Goal: Task Accomplishment & Management: Use online tool/utility

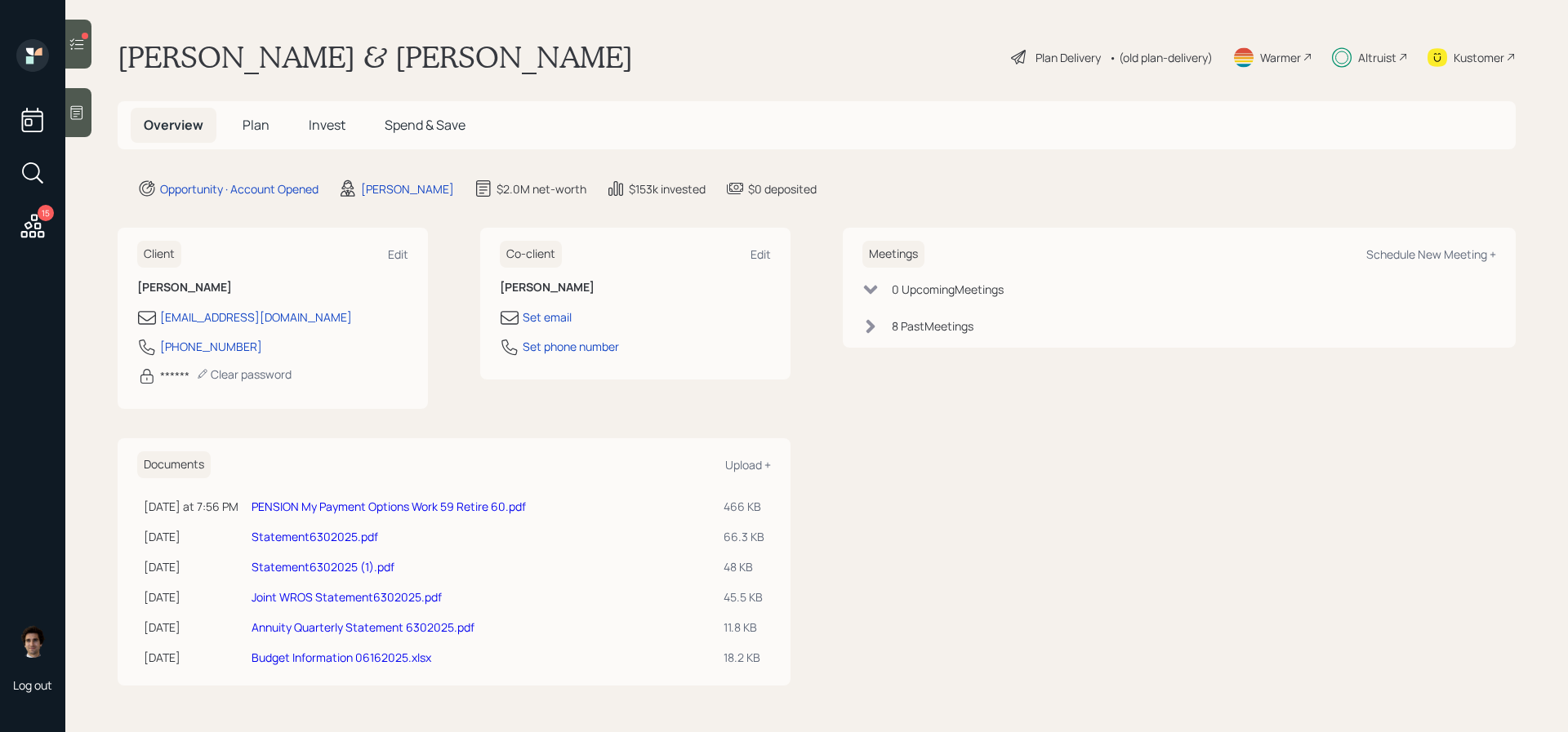
click at [38, 226] on icon at bounding box center [33, 227] width 30 height 30
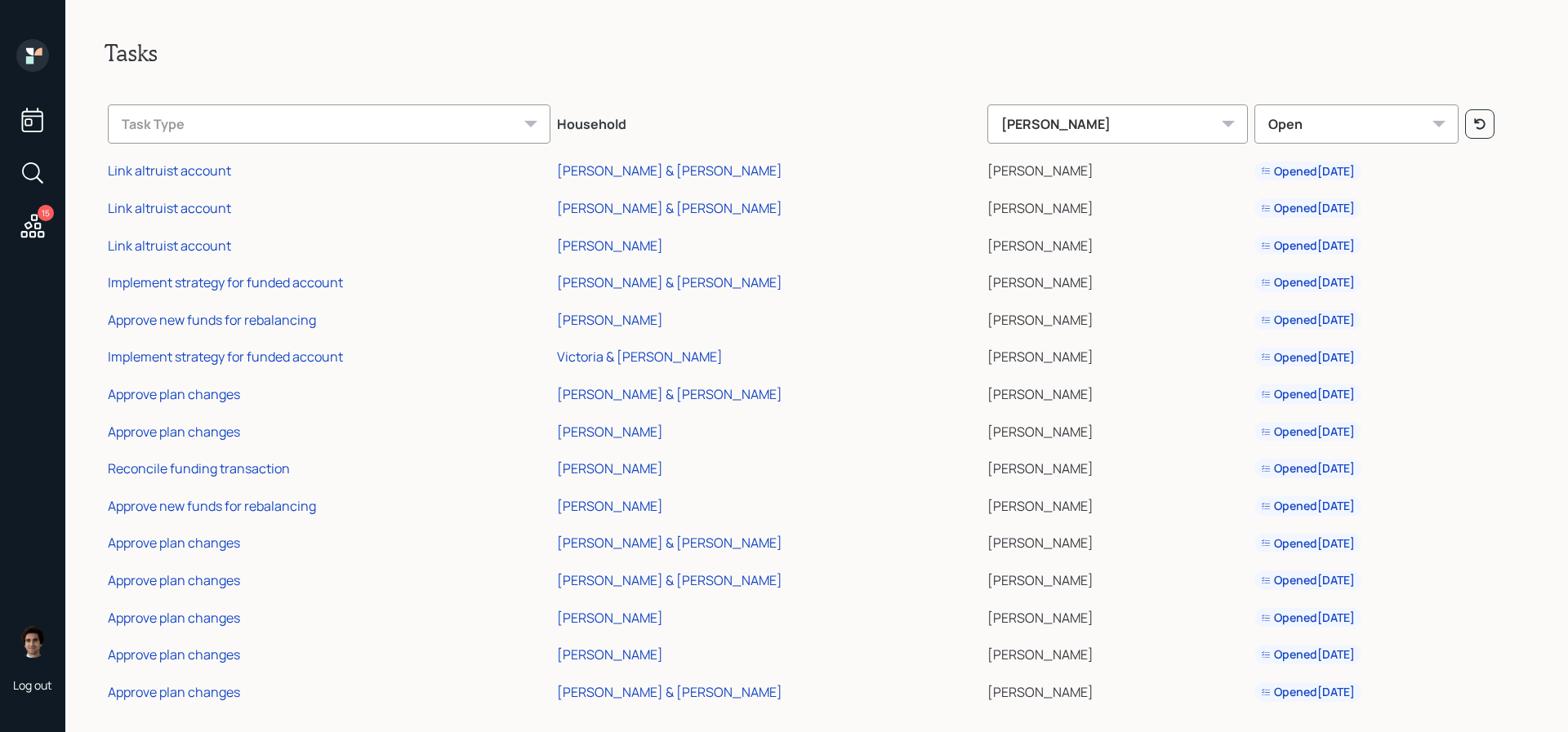
scroll to position [15, 0]
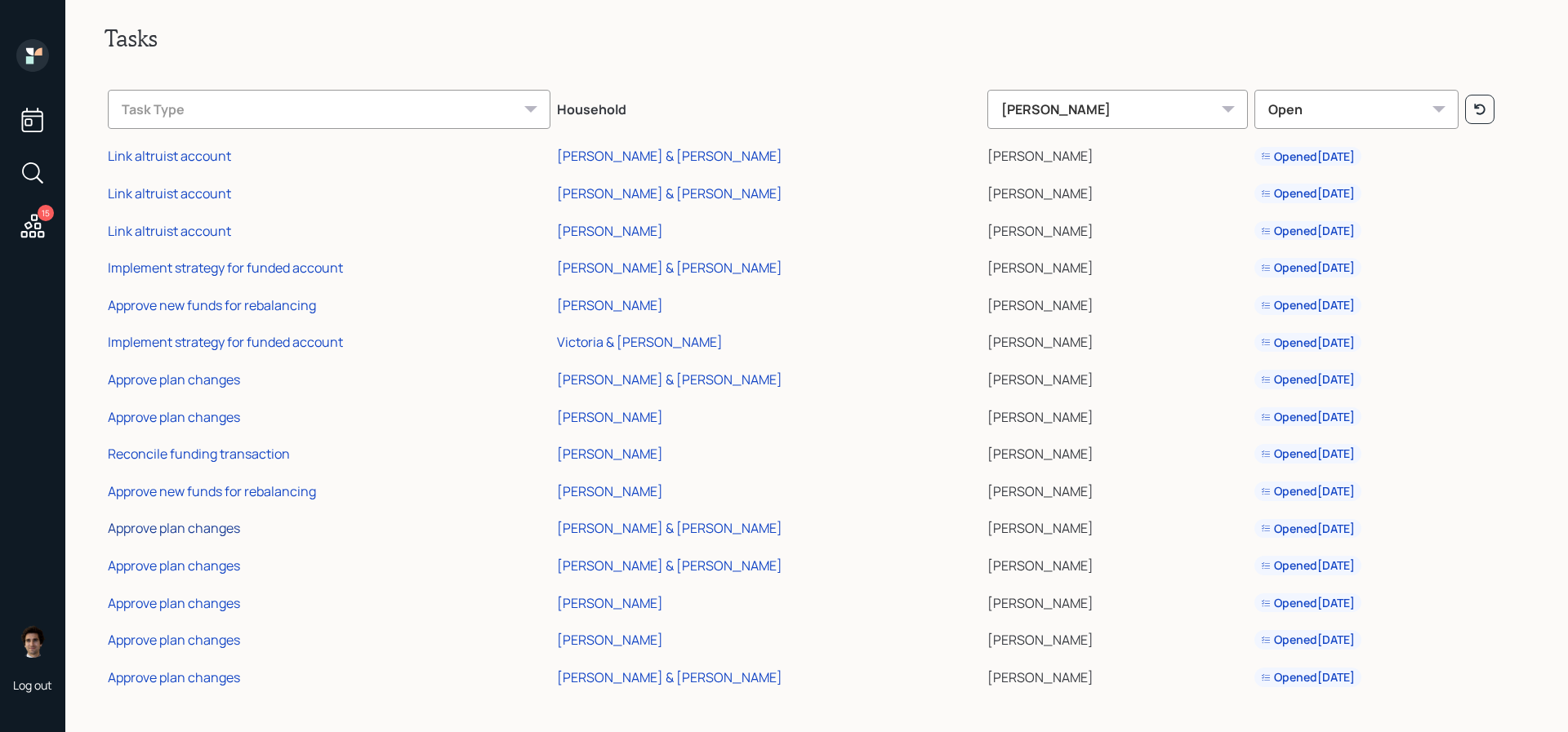
click at [216, 521] on div "Approve plan changes" at bounding box center [174, 528] width 132 height 18
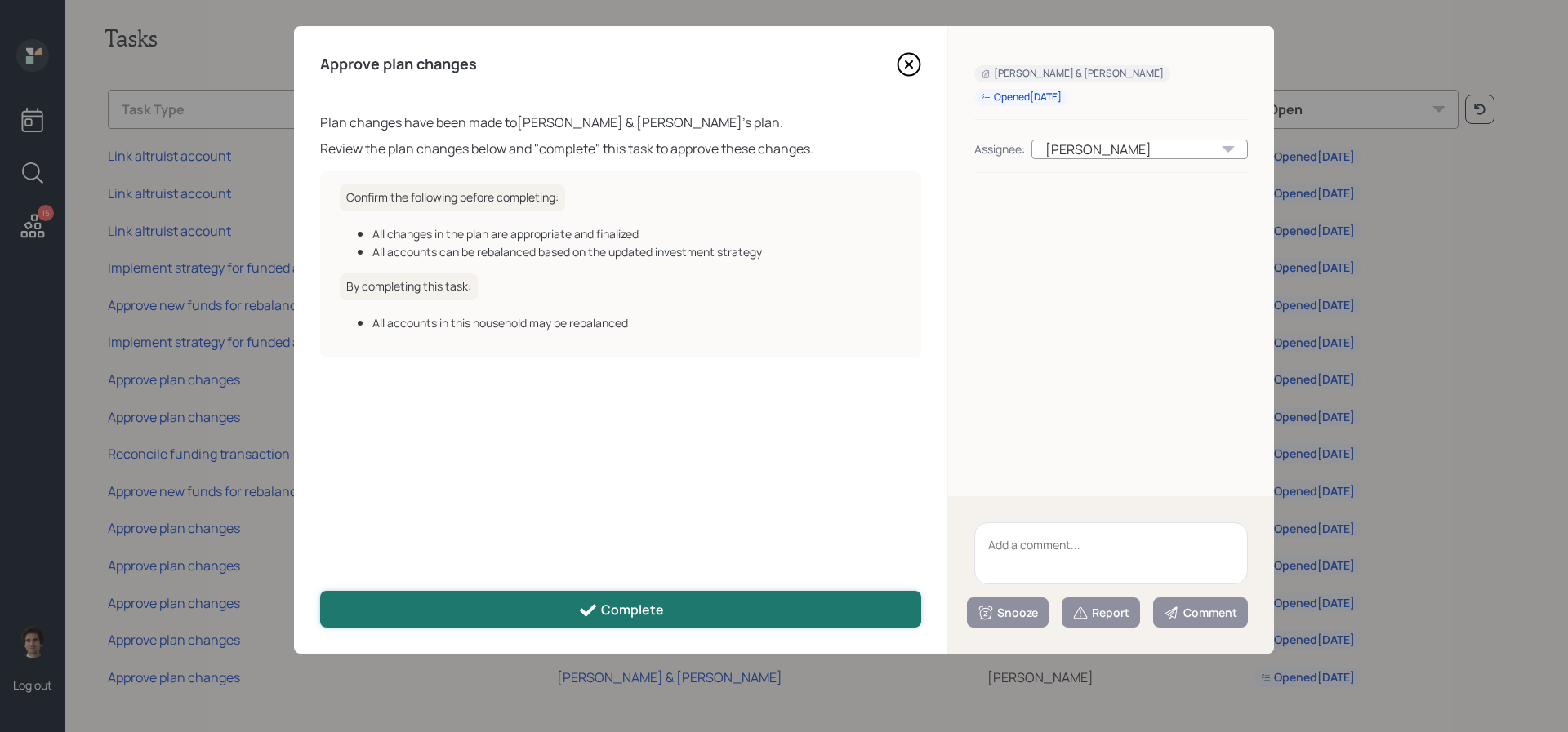
click at [603, 626] on button "Complete" at bounding box center [620, 609] width 601 height 36
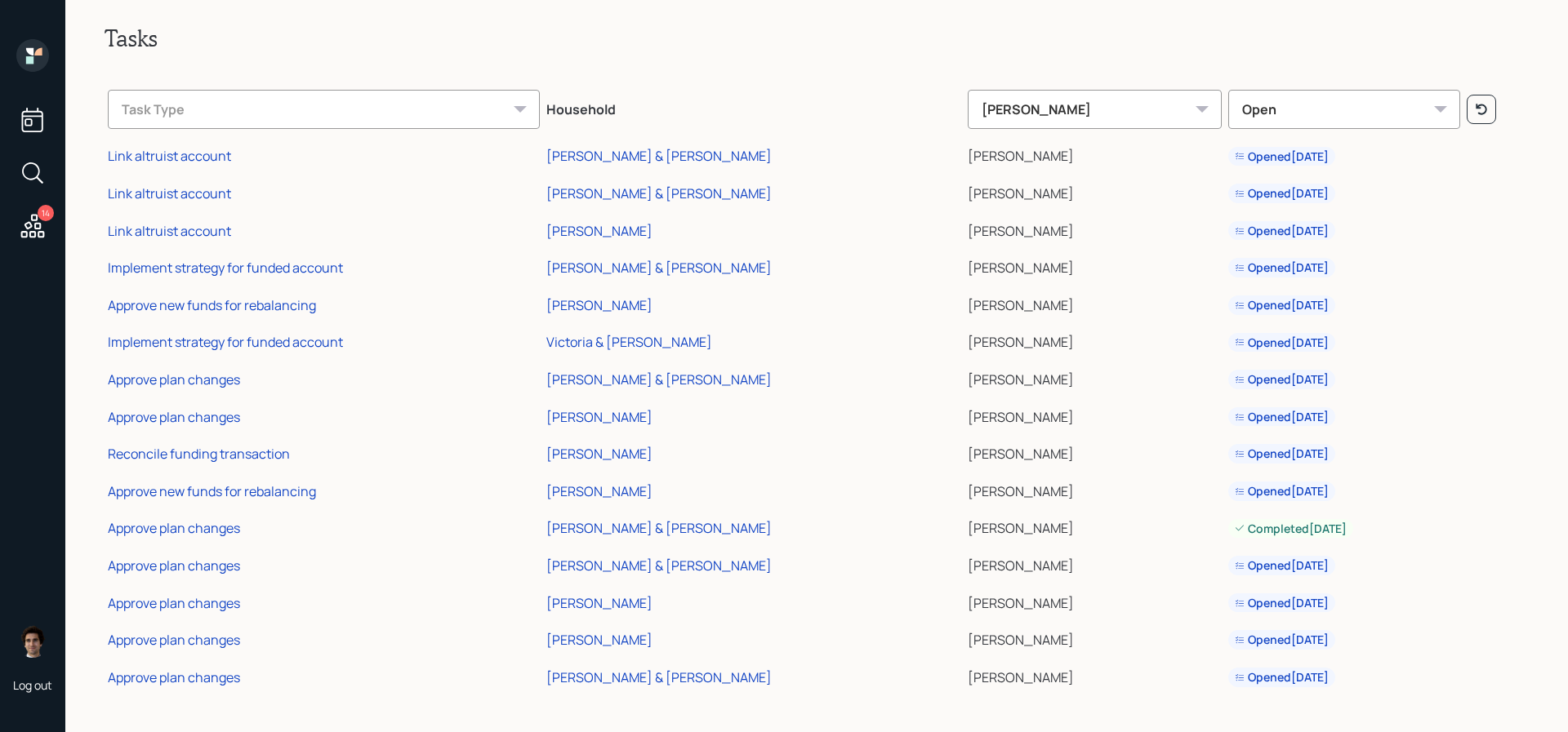
click at [195, 551] on td "Approve plan changes" at bounding box center [324, 563] width 438 height 37
click at [195, 564] on div "Approve plan changes" at bounding box center [174, 565] width 132 height 18
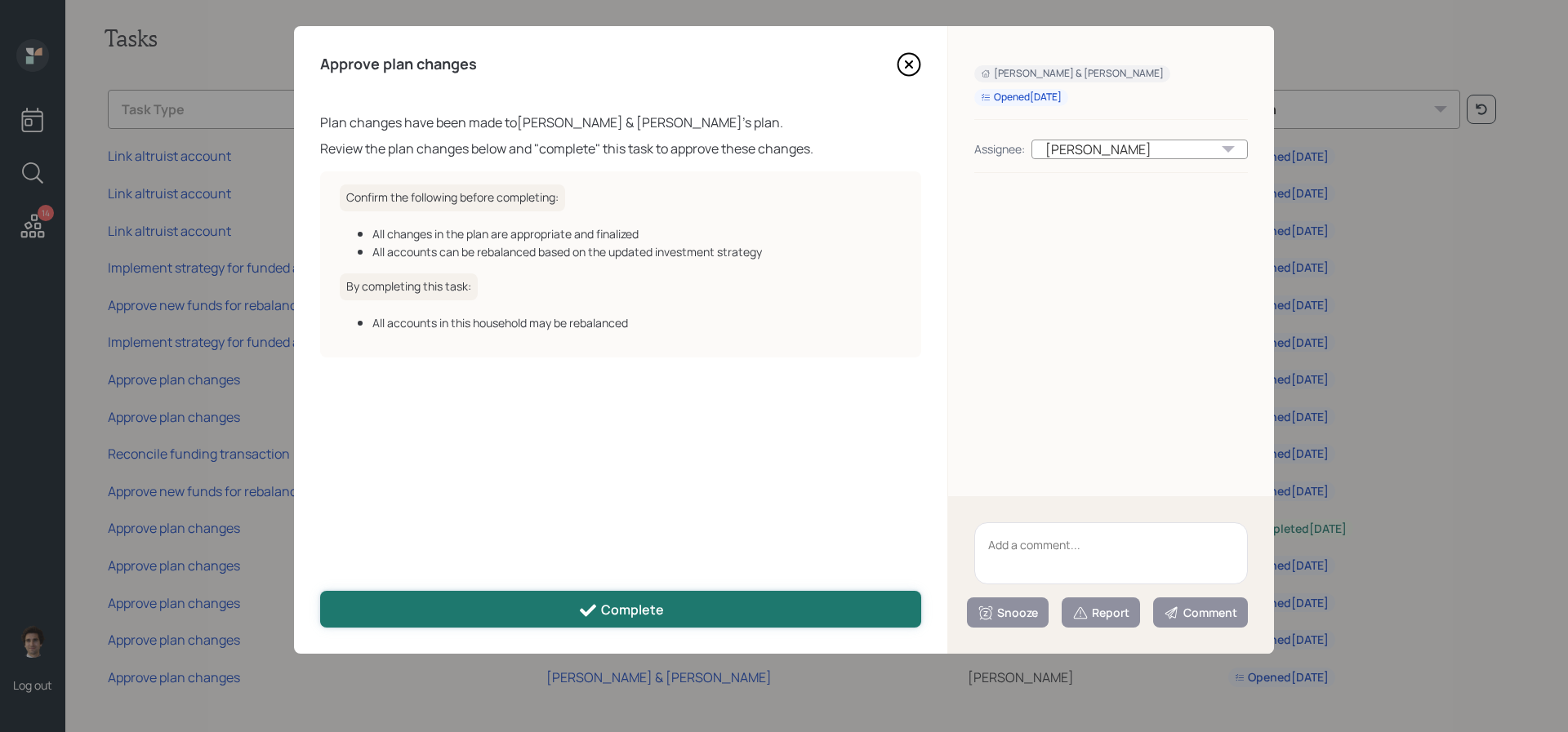
click at [687, 614] on button "Complete" at bounding box center [620, 609] width 601 height 36
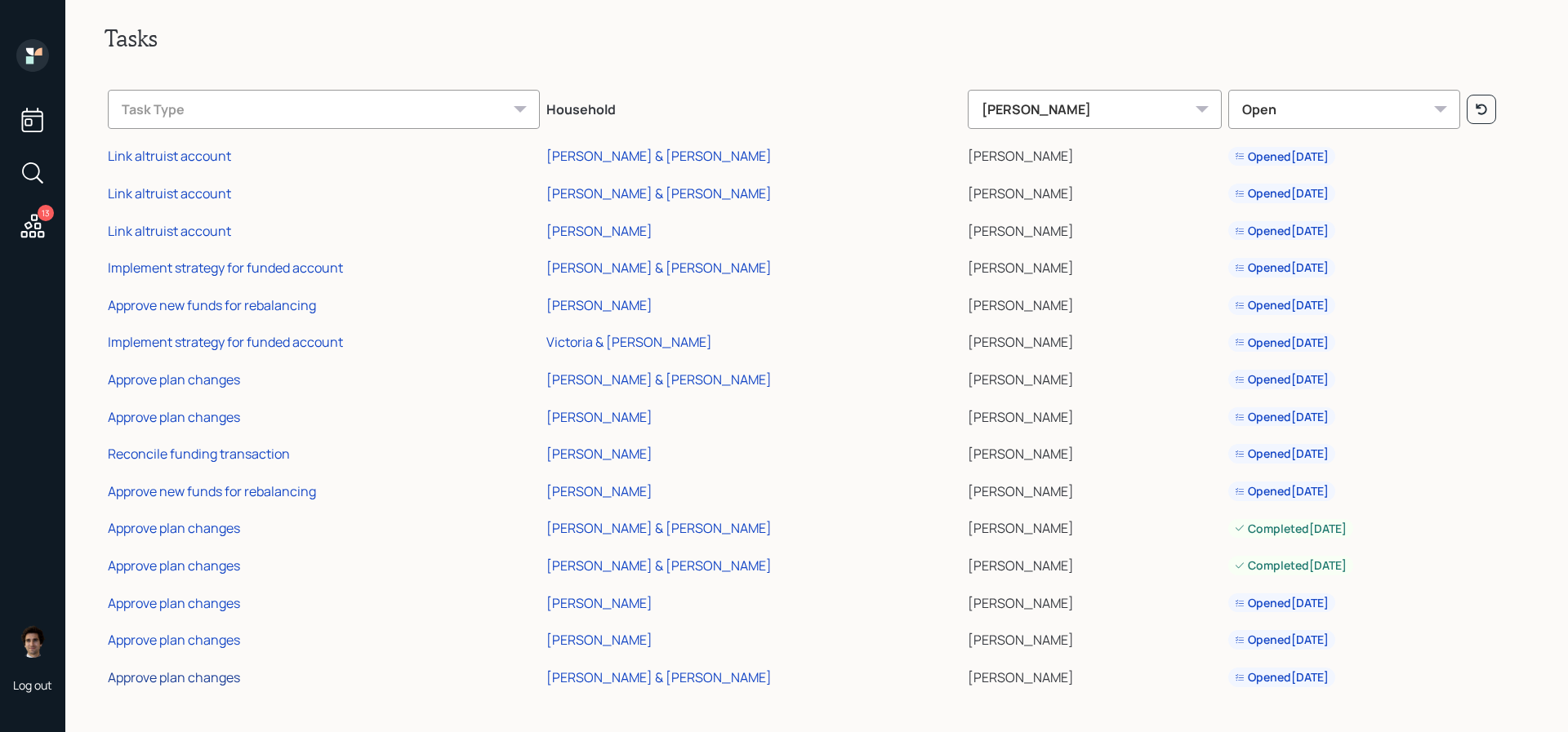
click at [176, 679] on div "Approve plan changes" at bounding box center [174, 677] width 132 height 18
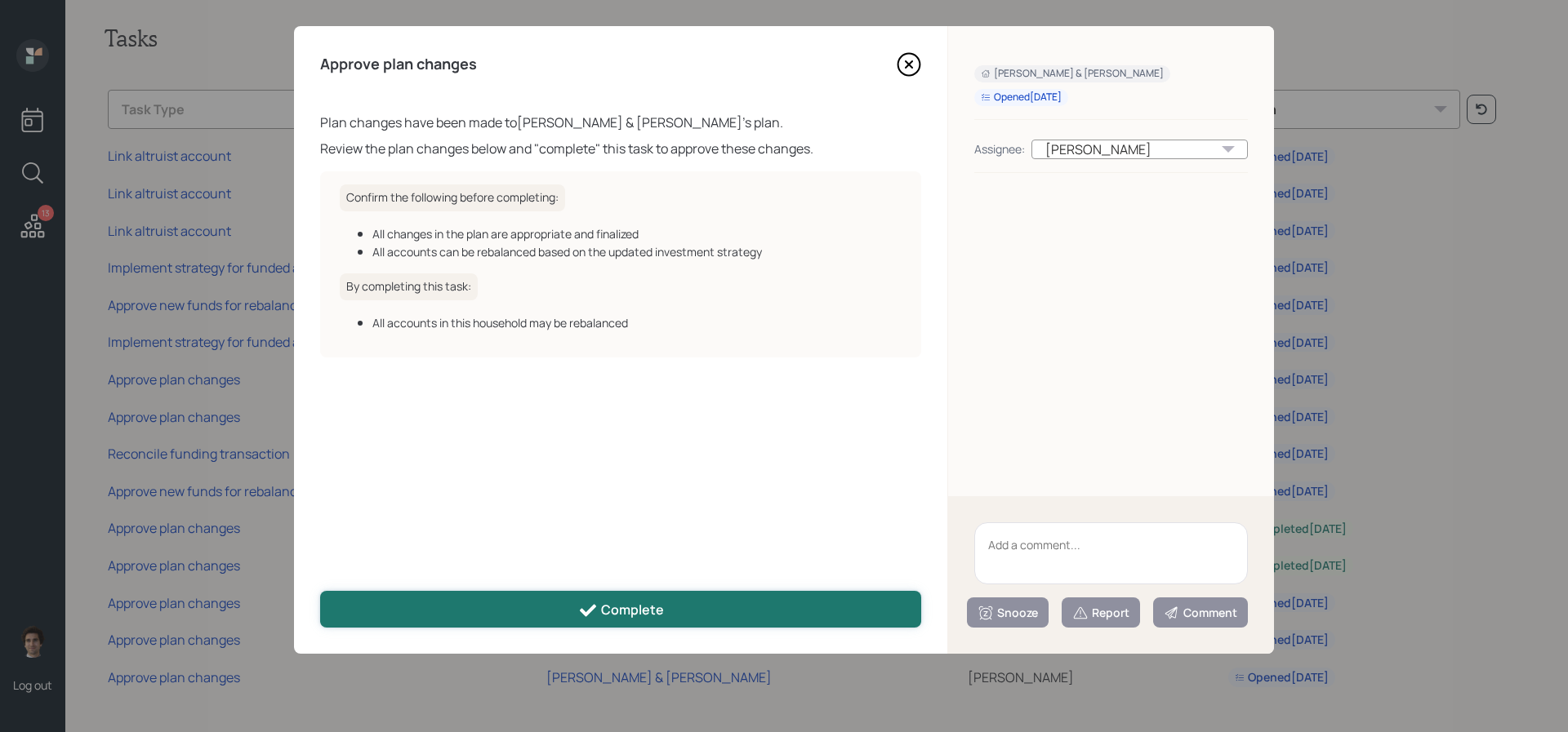
click at [390, 605] on button "Complete" at bounding box center [620, 609] width 601 height 36
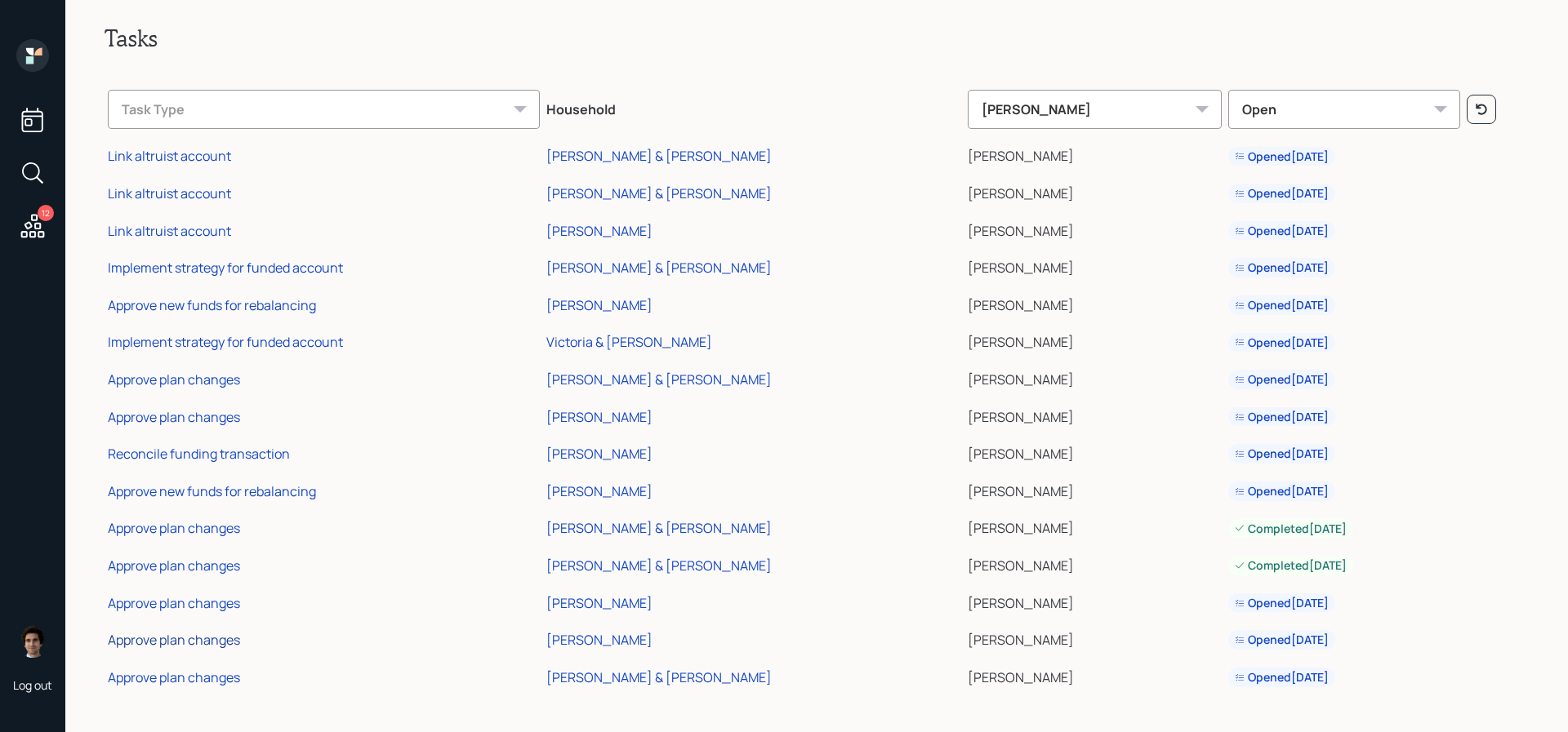
click at [215, 639] on div "Approve plan changes" at bounding box center [174, 640] width 132 height 18
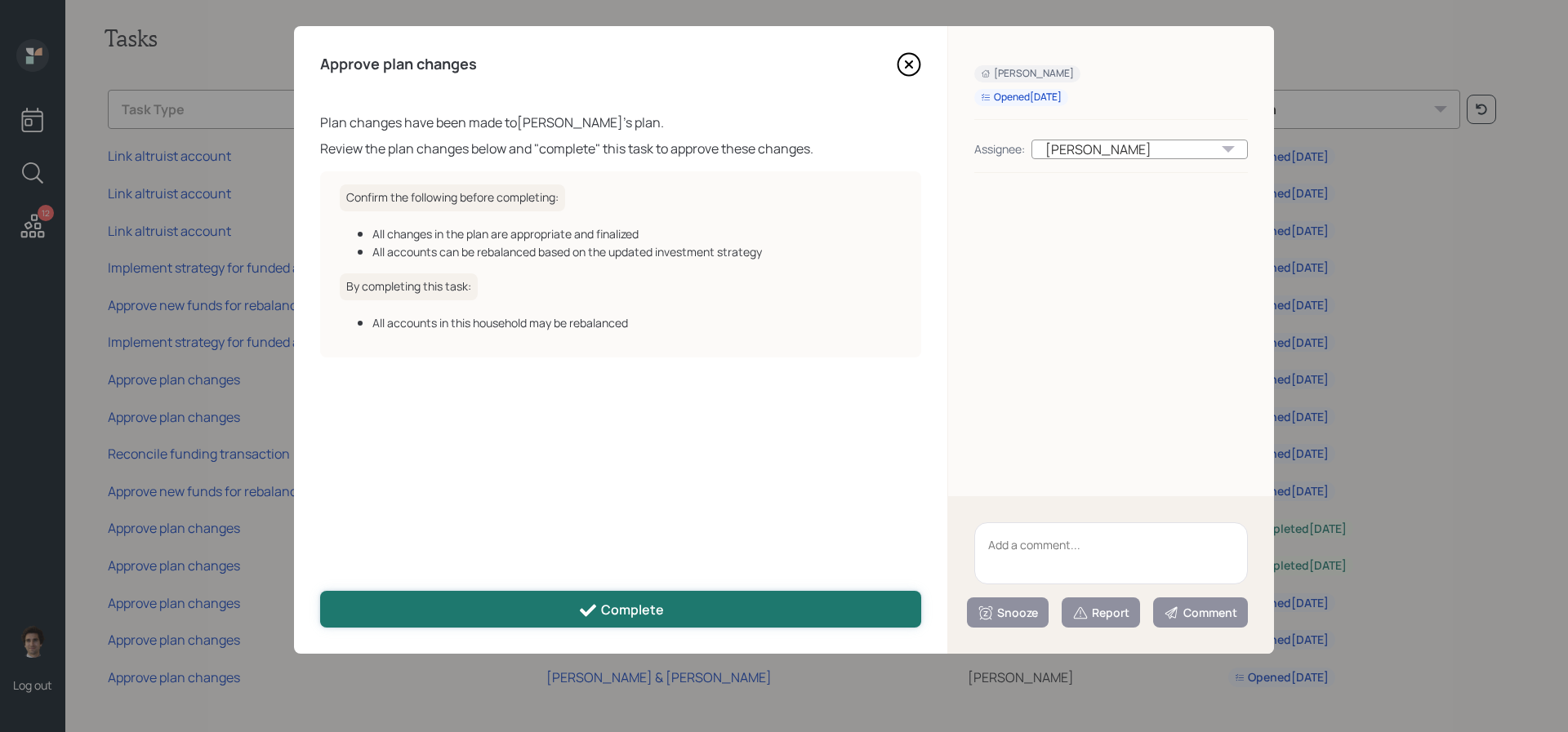
click at [569, 612] on button "Complete" at bounding box center [620, 609] width 601 height 36
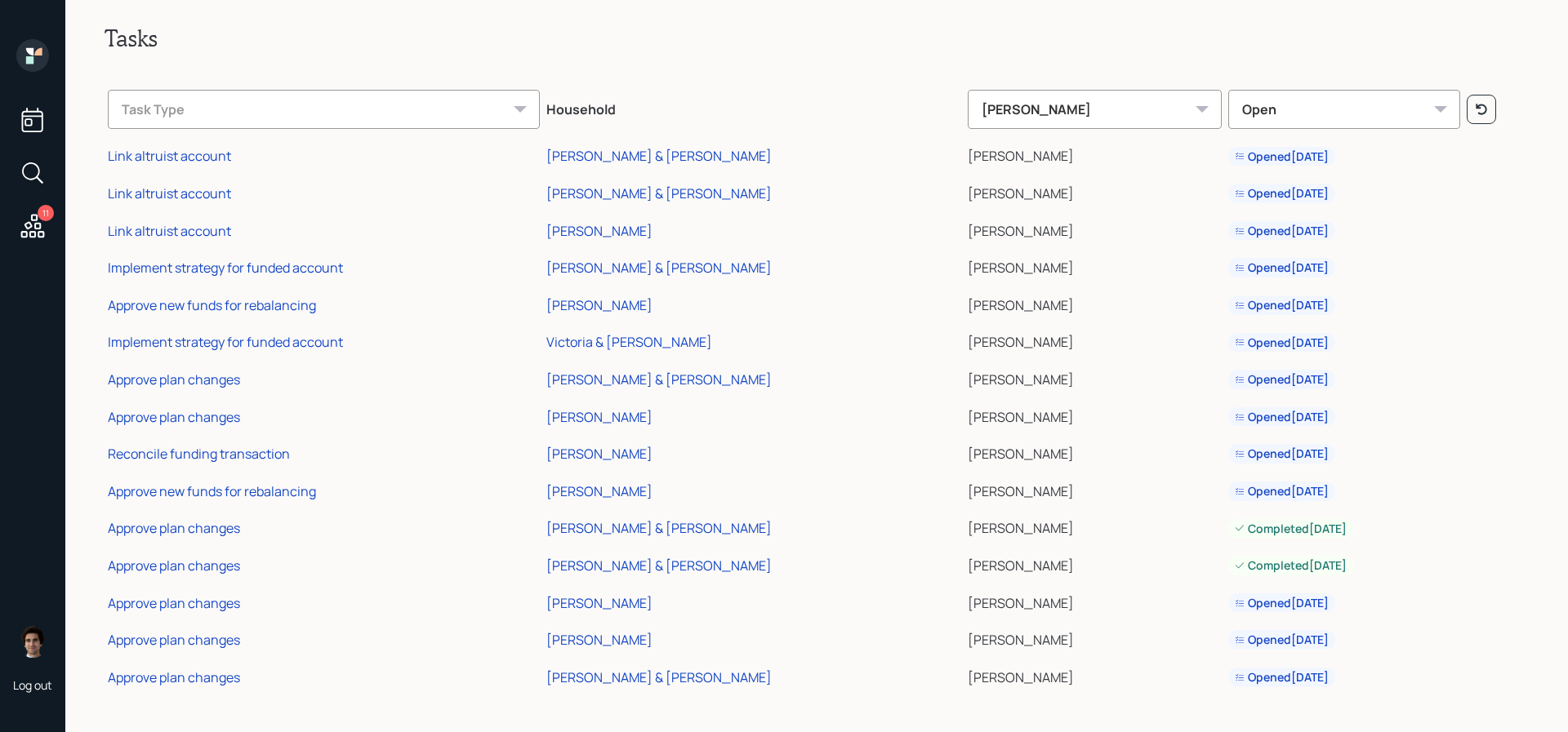
click at [172, 615] on td "Approve plan changes" at bounding box center [324, 601] width 438 height 37
click at [161, 601] on div "Approve plan changes" at bounding box center [174, 602] width 132 height 18
click at [188, 641] on div "Approve plan changes" at bounding box center [174, 640] width 132 height 18
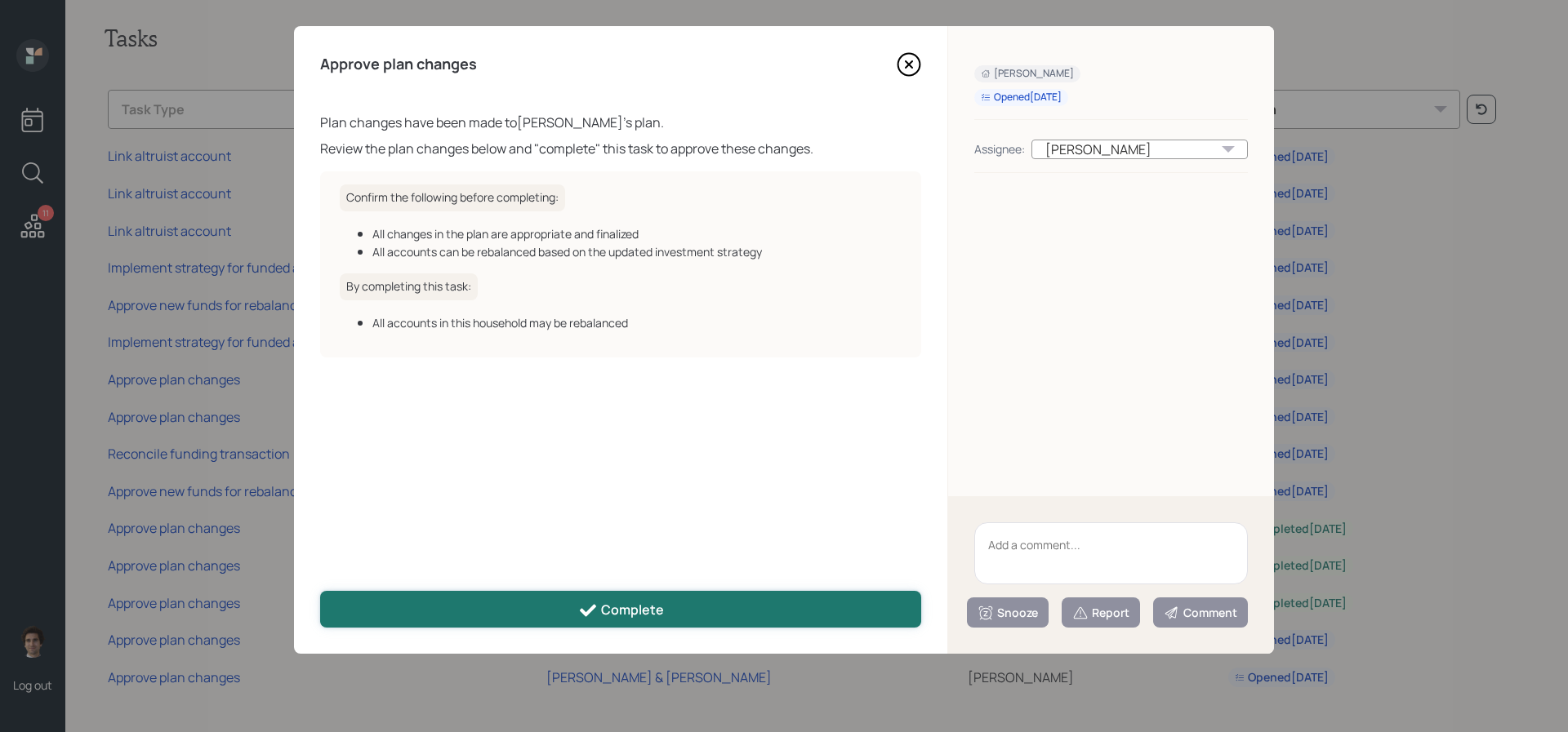
click at [755, 601] on button "Complete" at bounding box center [620, 609] width 601 height 36
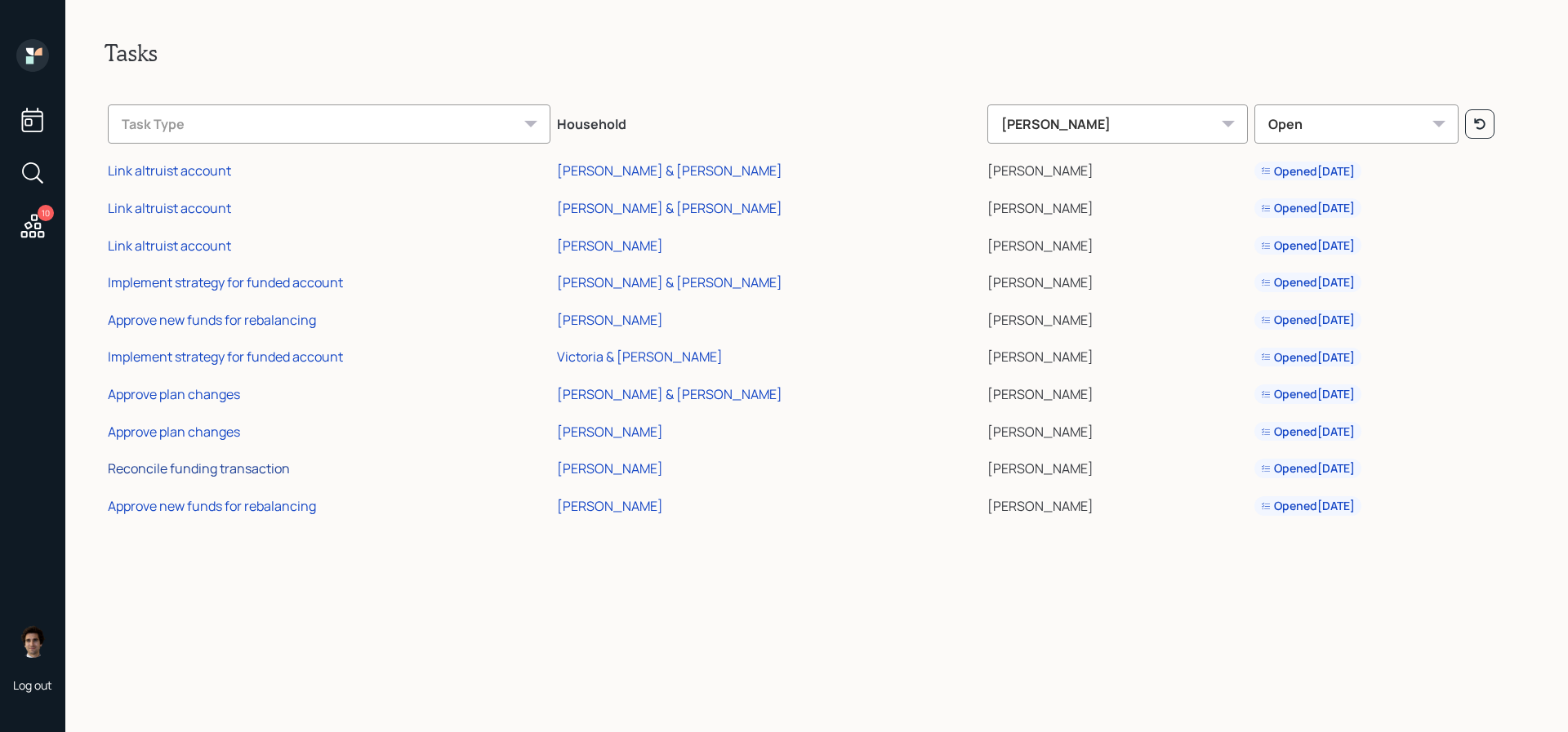
click at [257, 467] on div "Reconcile funding transaction" at bounding box center [199, 468] width 182 height 18
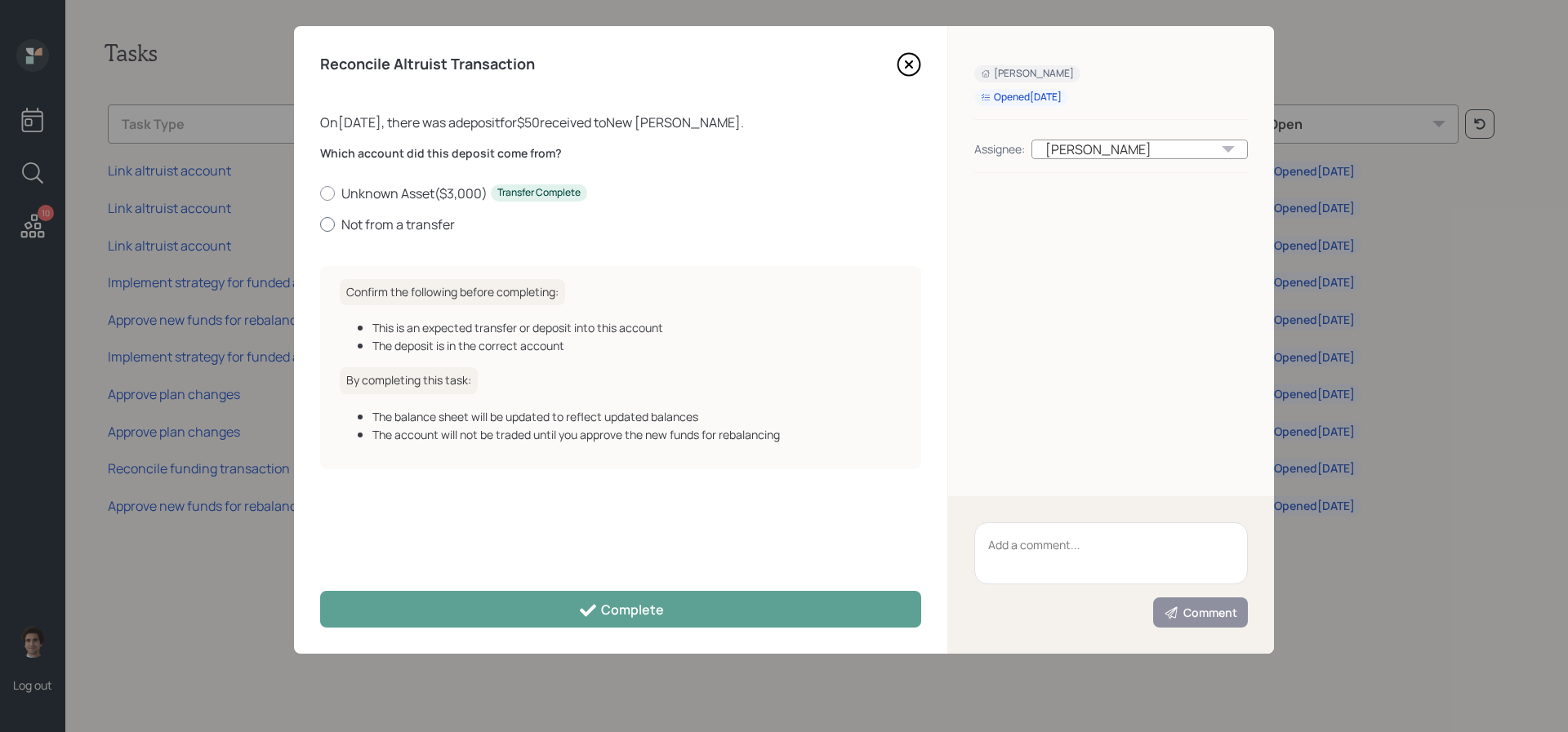
click at [414, 224] on label "Not from a transfer" at bounding box center [620, 224] width 601 height 18
click at [320, 224] on input "Not from a transfer" at bounding box center [319, 224] width 1 height 1
radio input "true"
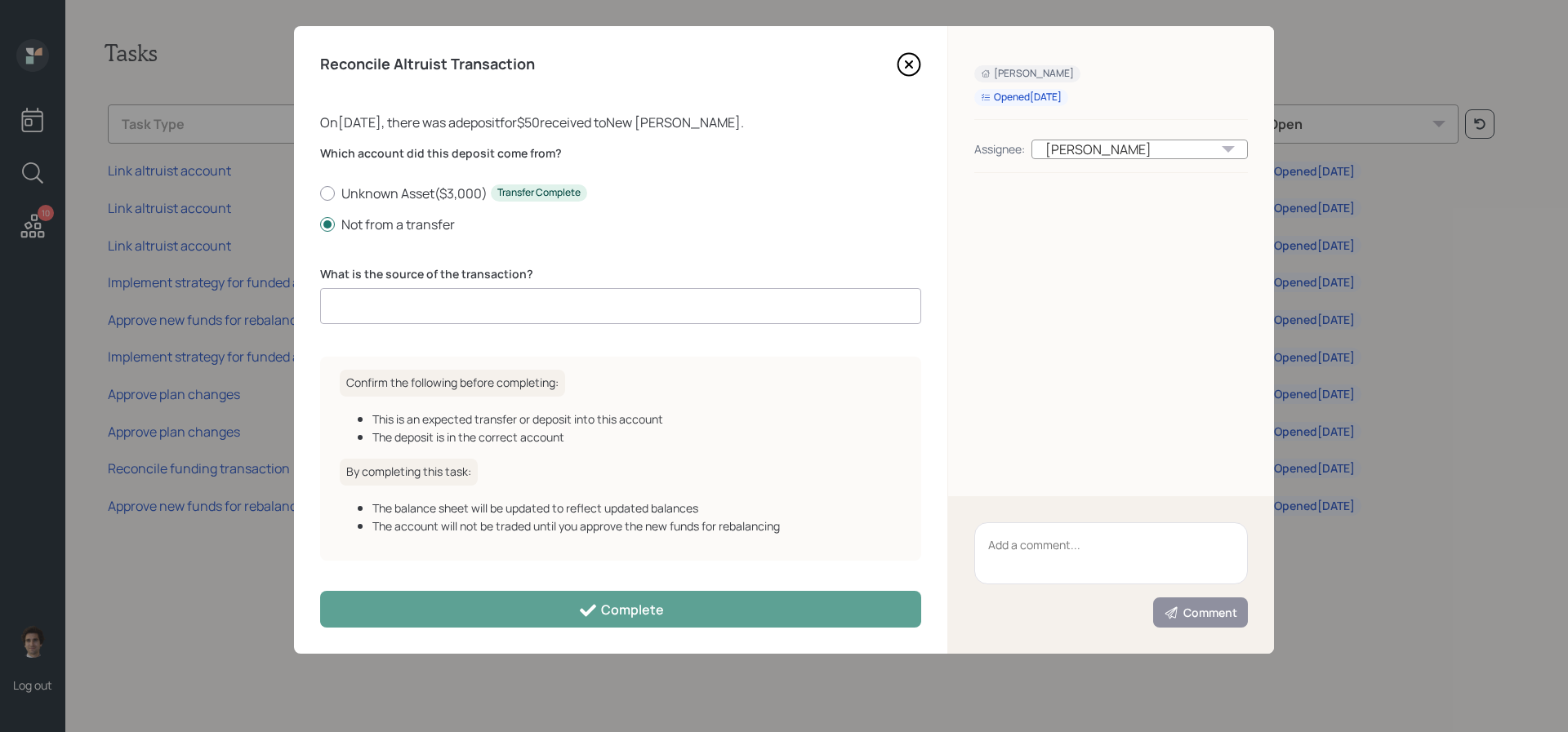
click at [493, 292] on input at bounding box center [620, 306] width 601 height 36
type input "client deposit"
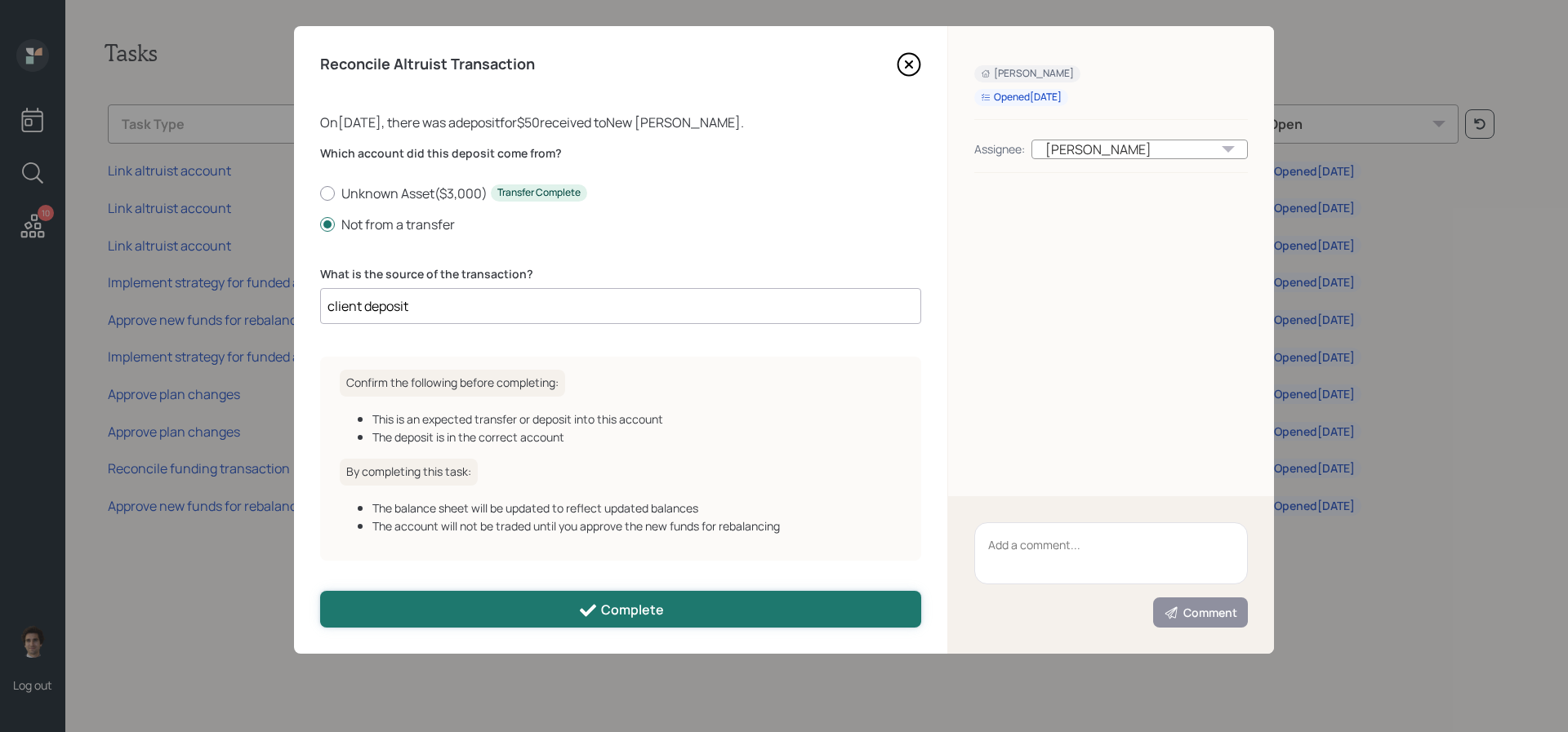
click at [588, 626] on button "Complete" at bounding box center [620, 609] width 601 height 36
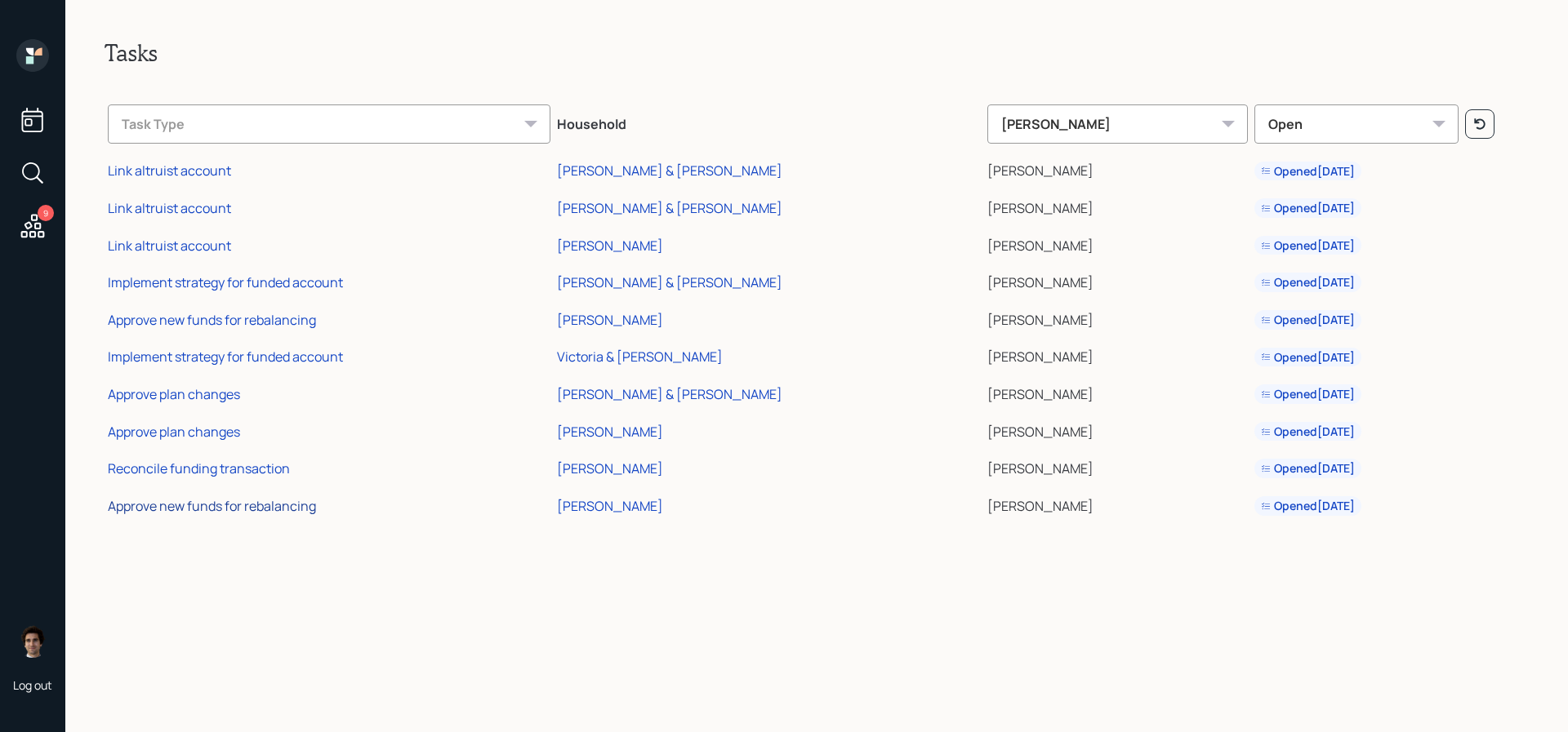
click at [227, 503] on div "Approve new funds for rebalancing" at bounding box center [212, 505] width 208 height 18
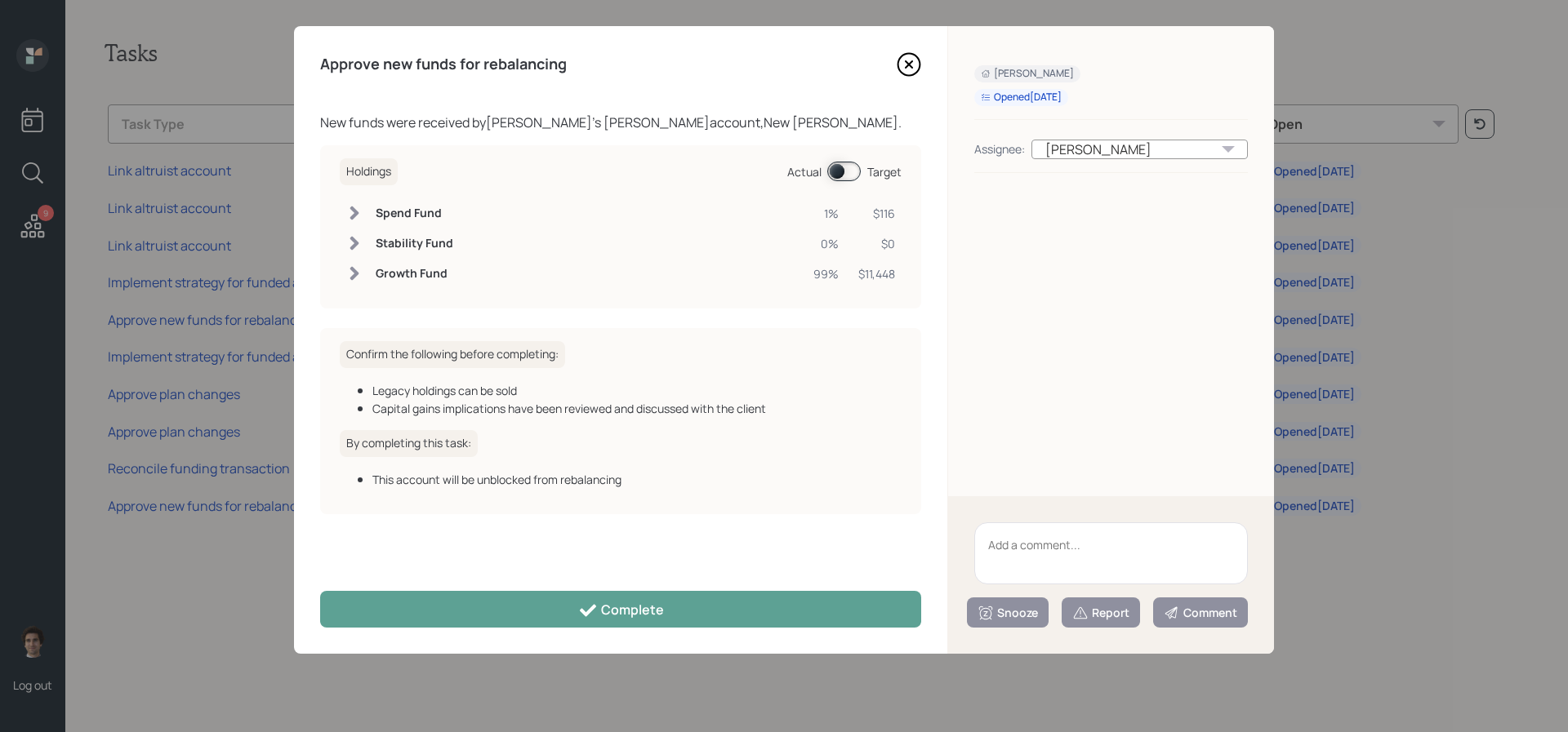
click at [623, 639] on div "Approve new funds for rebalancing New funds were received by Tanya Karon 's rot…" at bounding box center [620, 339] width 653 height 628
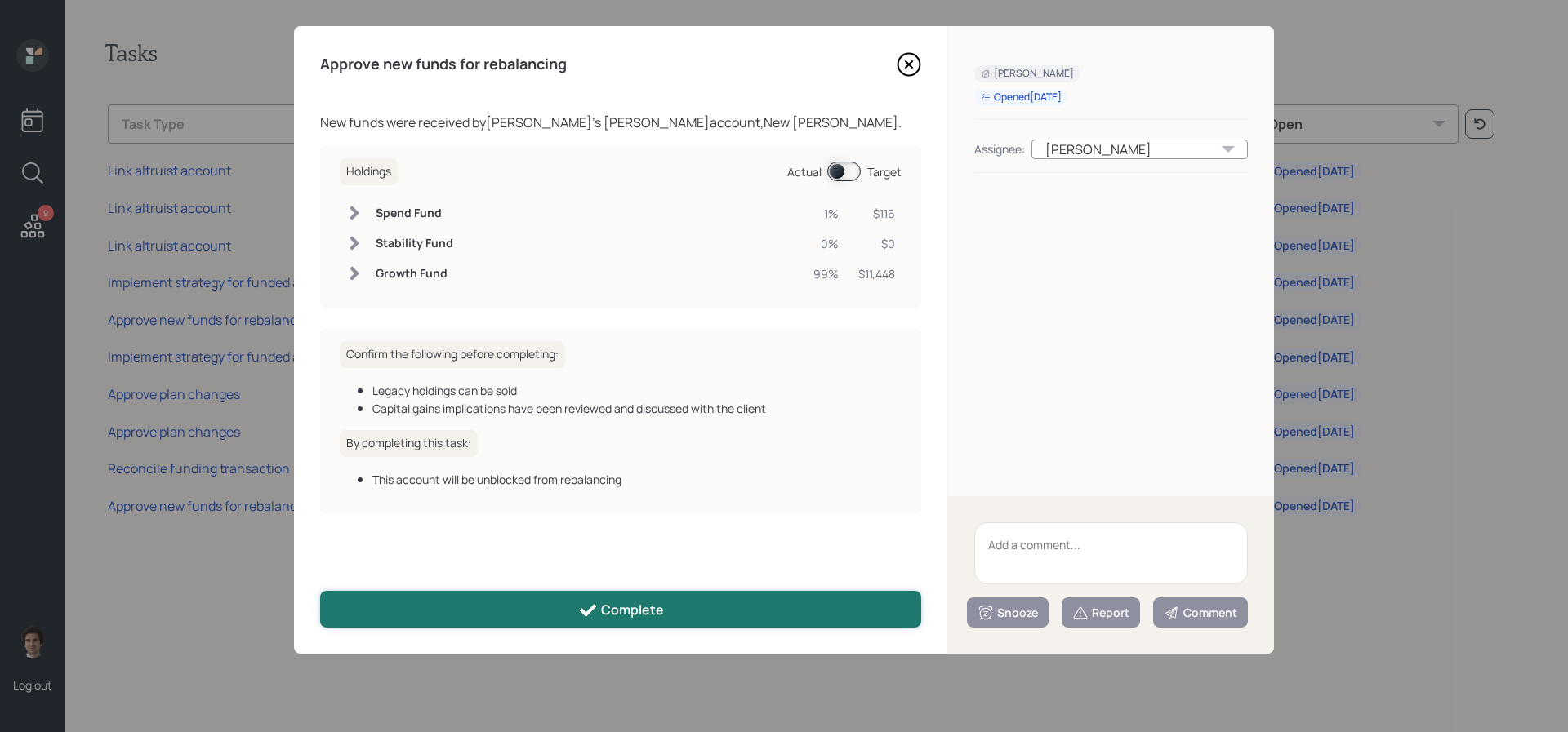
click at [616, 604] on div "Complete" at bounding box center [621, 610] width 86 height 20
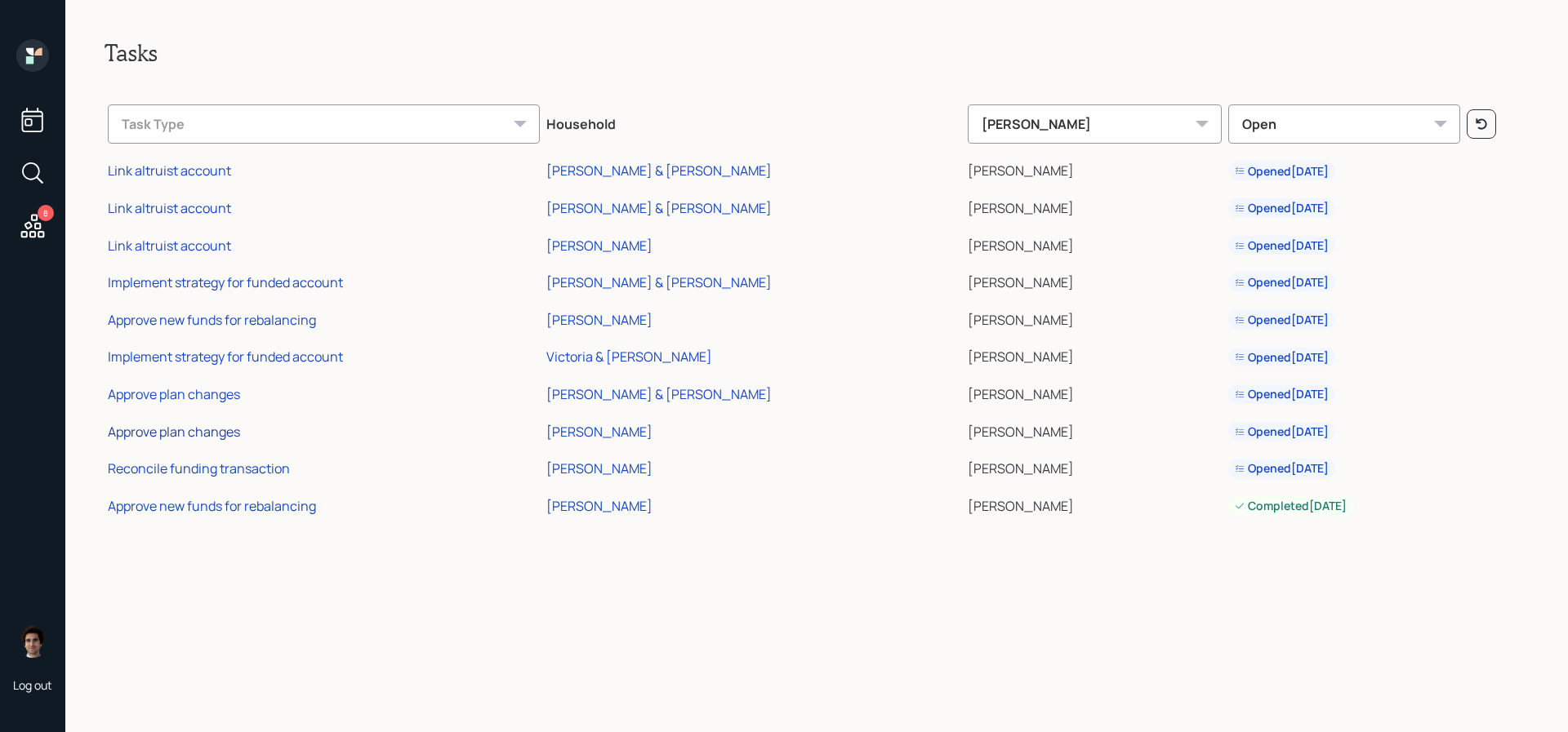
click at [230, 423] on div "Approve plan changes" at bounding box center [174, 431] width 132 height 18
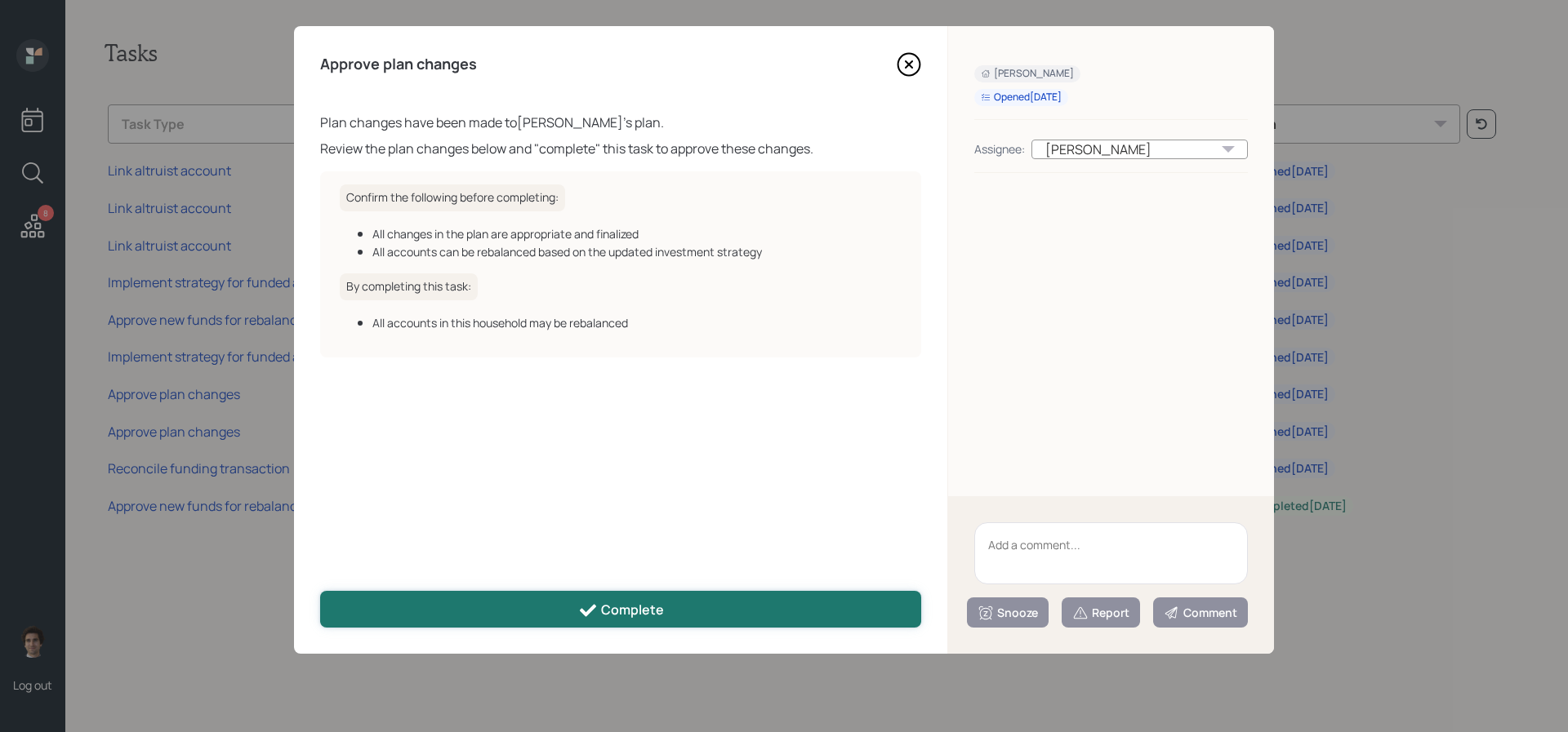
click at [662, 612] on button "Complete" at bounding box center [620, 609] width 601 height 36
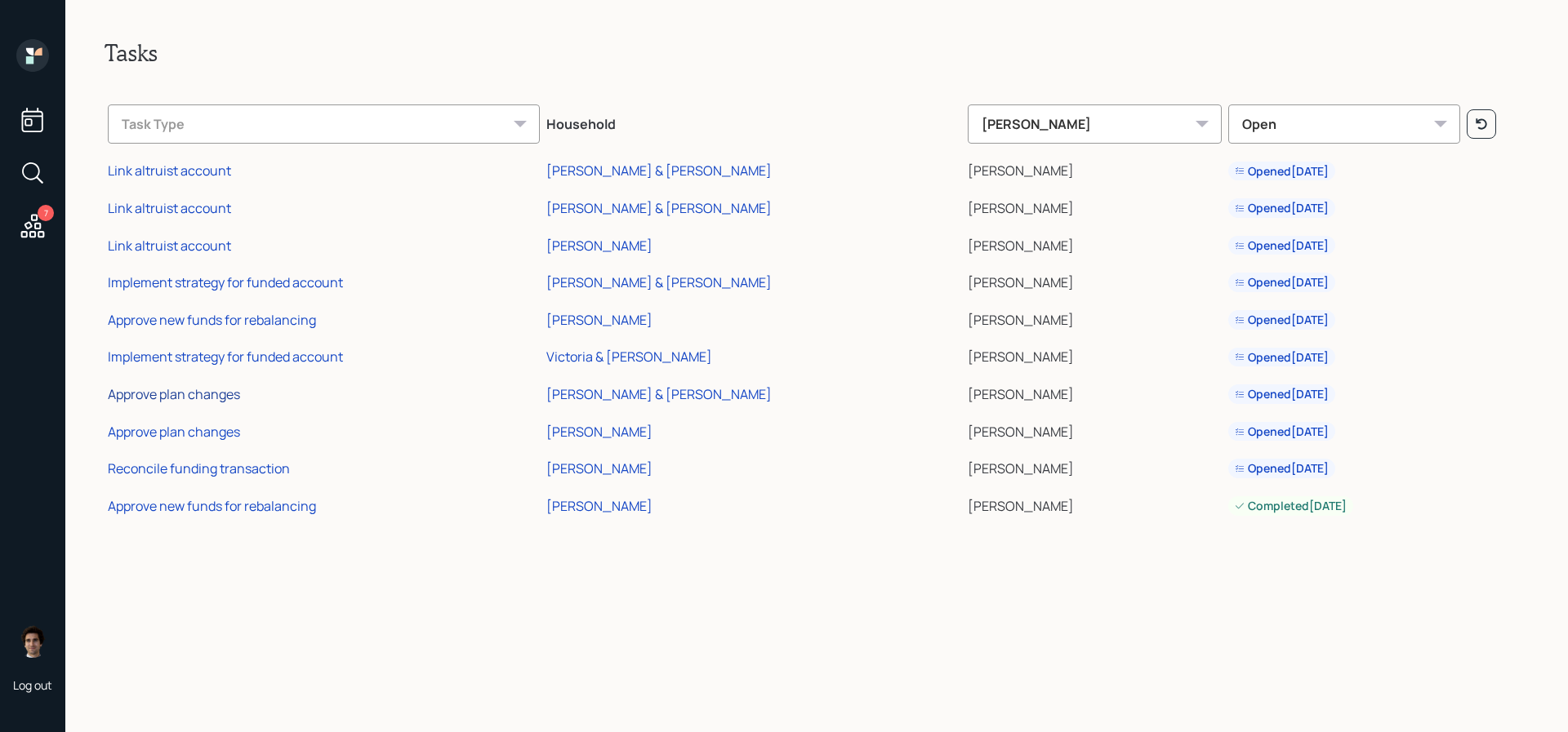
click at [217, 397] on div "Approve plan changes" at bounding box center [174, 394] width 132 height 18
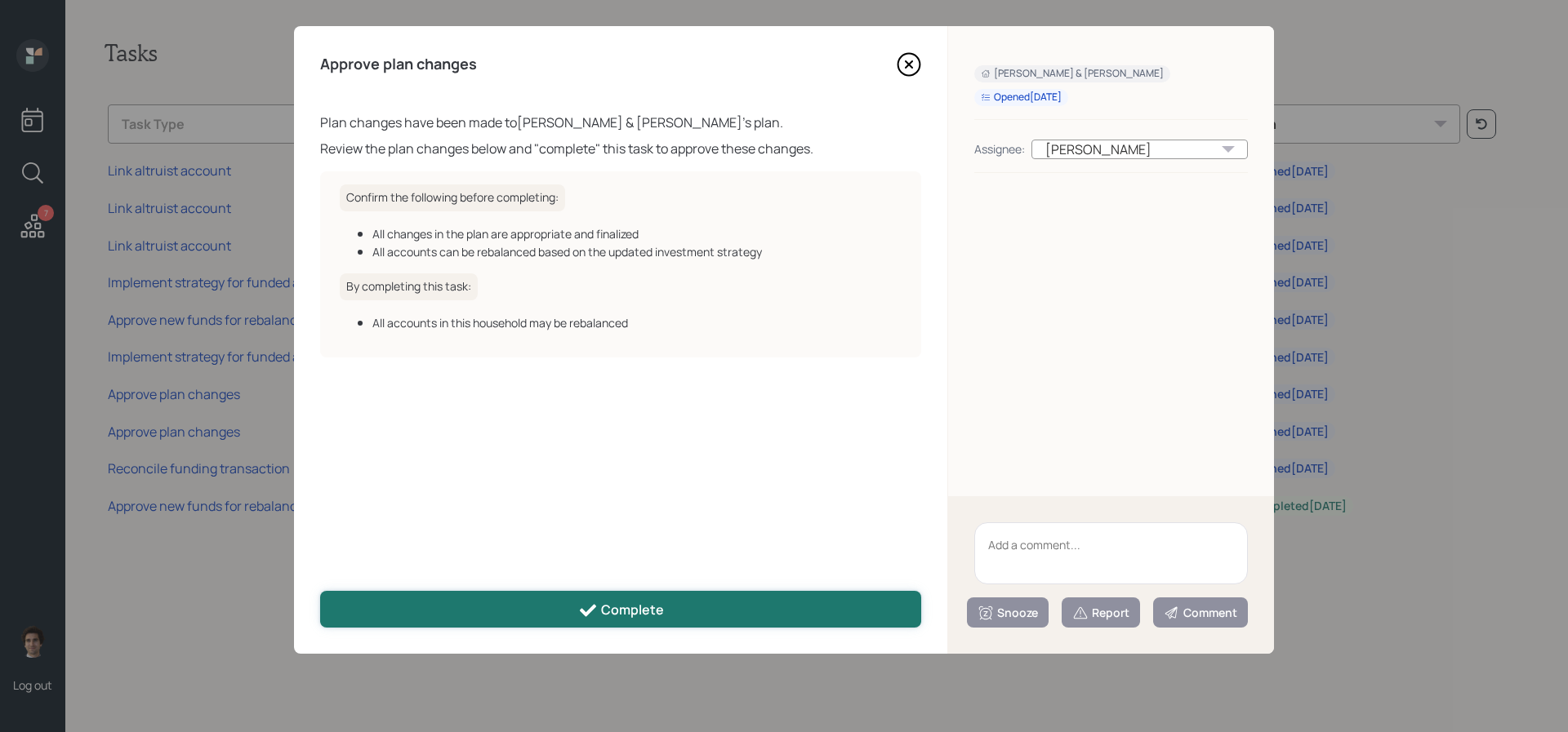
click at [558, 606] on button "Complete" at bounding box center [620, 609] width 601 height 36
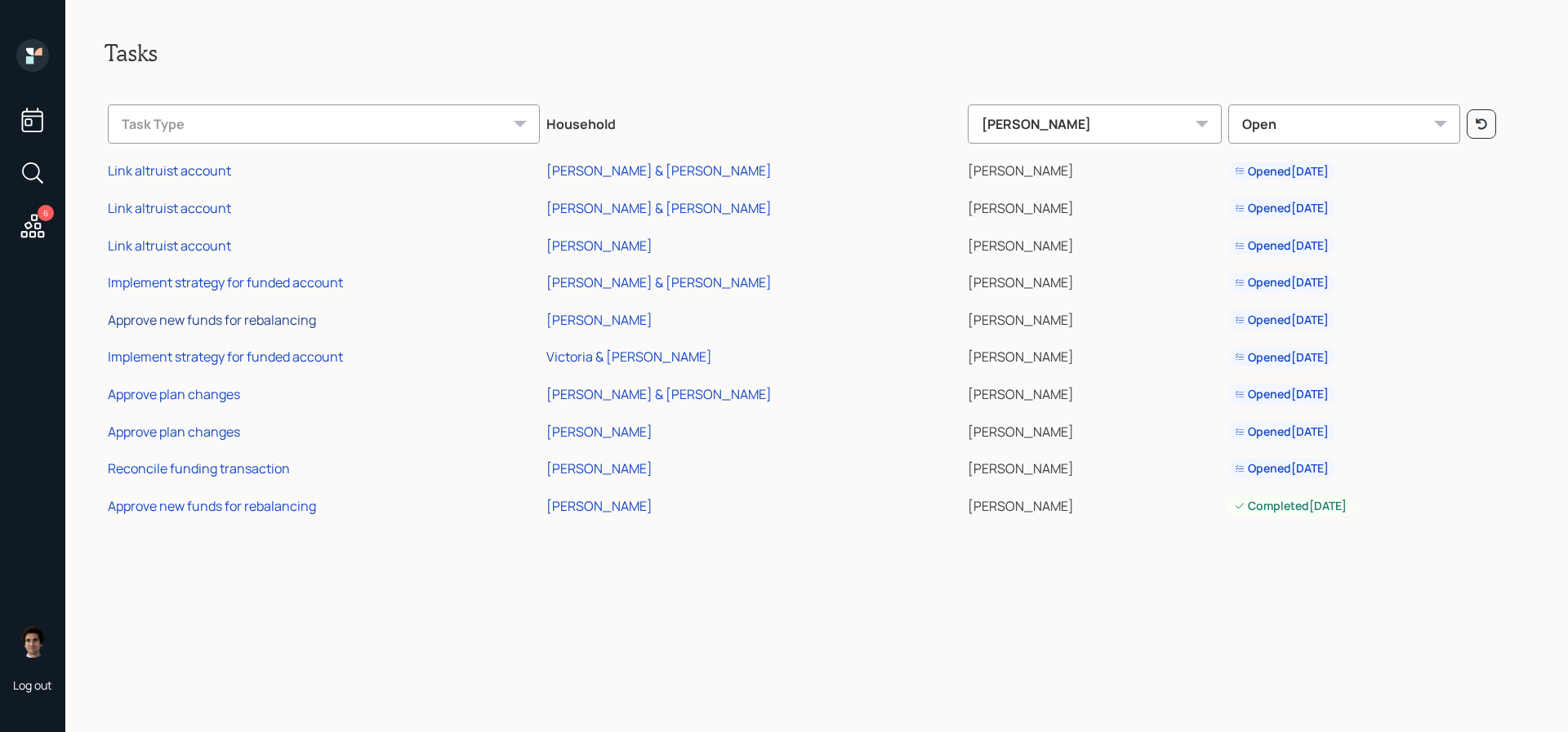
click at [214, 316] on div "Approve new funds for rebalancing" at bounding box center [212, 320] width 208 height 18
click at [141, 356] on div "Implement strategy for funded account" at bounding box center [226, 356] width 235 height 18
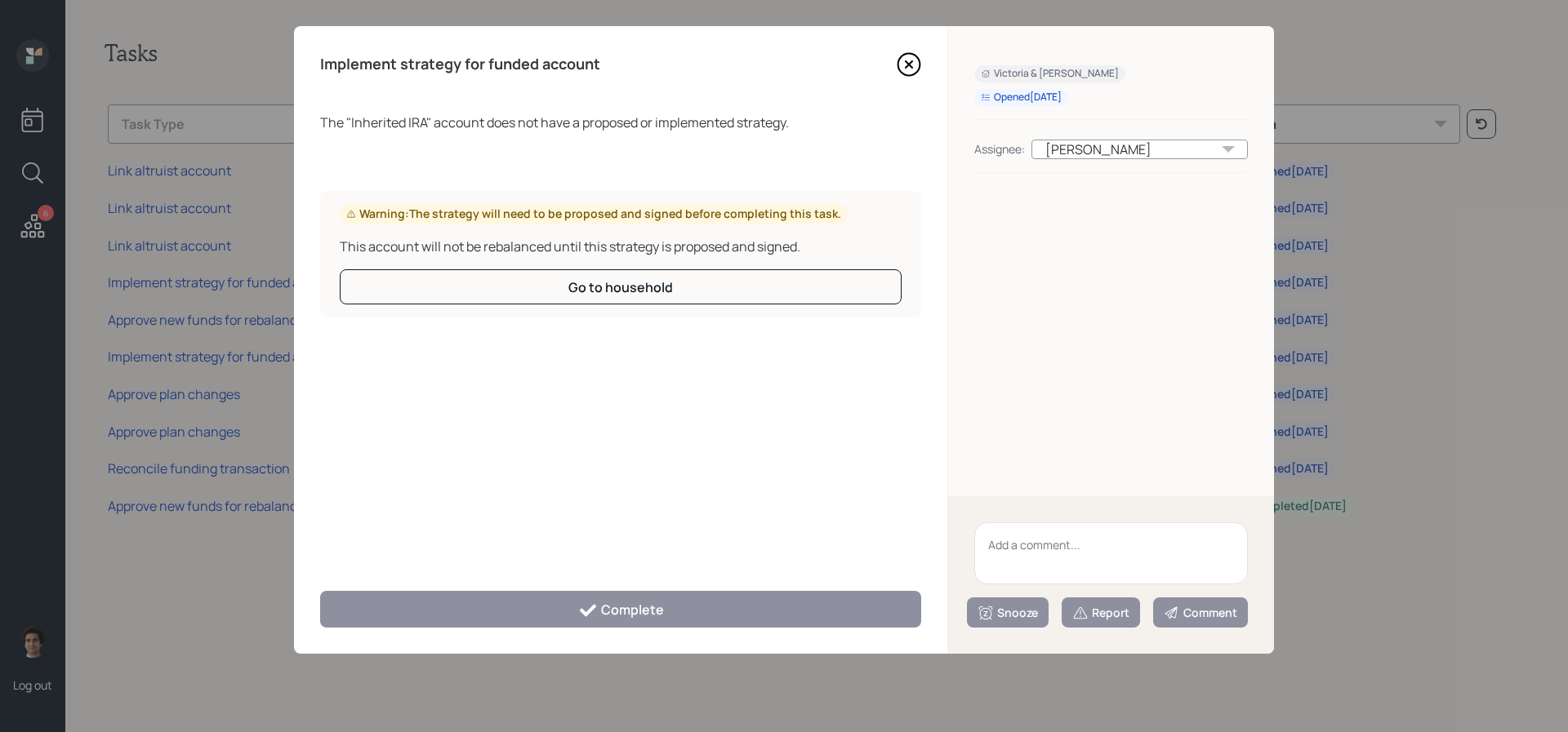
click at [1080, 567] on textarea at bounding box center [1110, 553] width 273 height 62
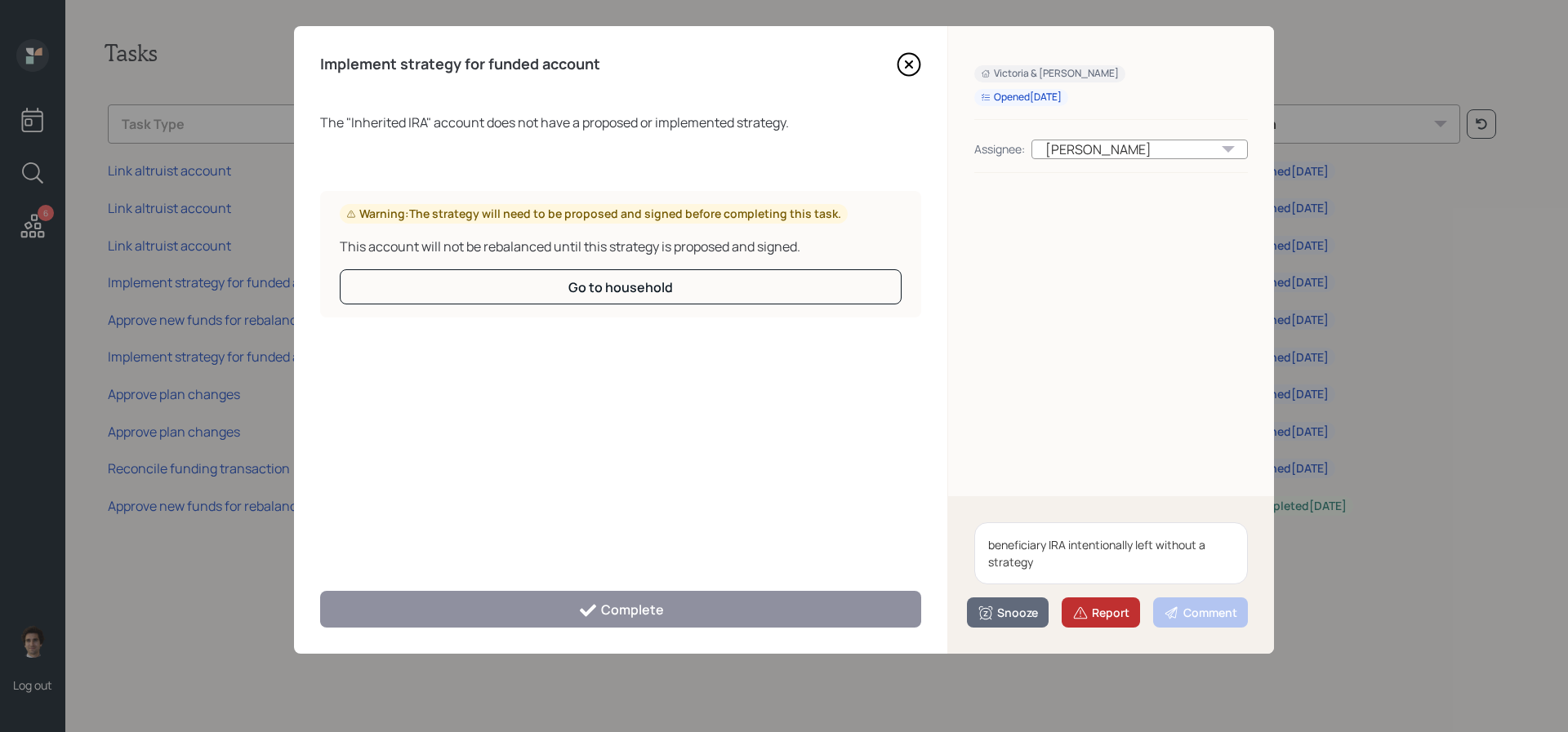
type textarea "beneficiary IRA intentionally left without a strategy"
click at [1090, 609] on div "Report" at bounding box center [1100, 614] width 57 height 17
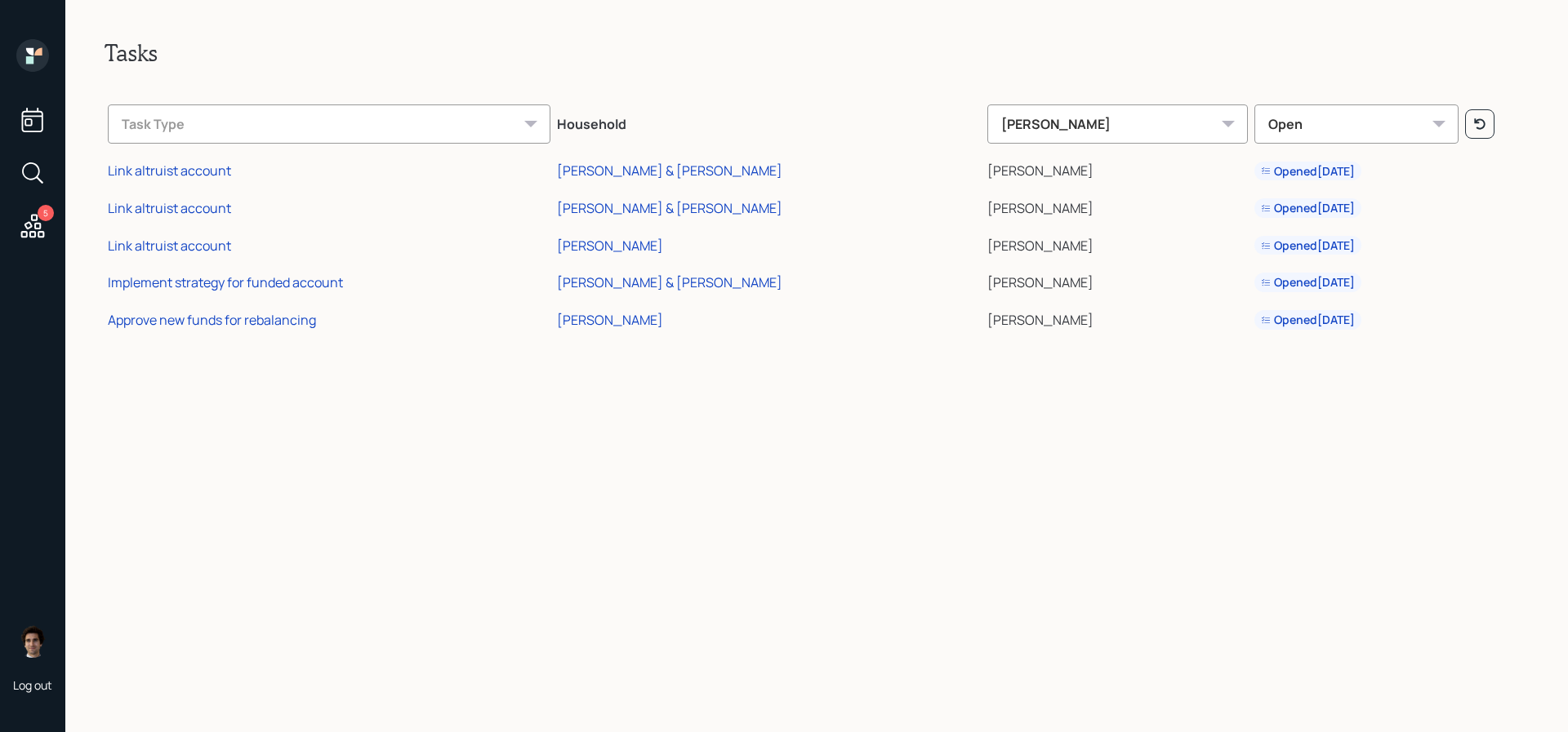
click at [191, 197] on td "Link altruist account" at bounding box center [328, 205] width 449 height 37
click at [191, 200] on div "Link altruist account" at bounding box center [170, 208] width 123 height 18
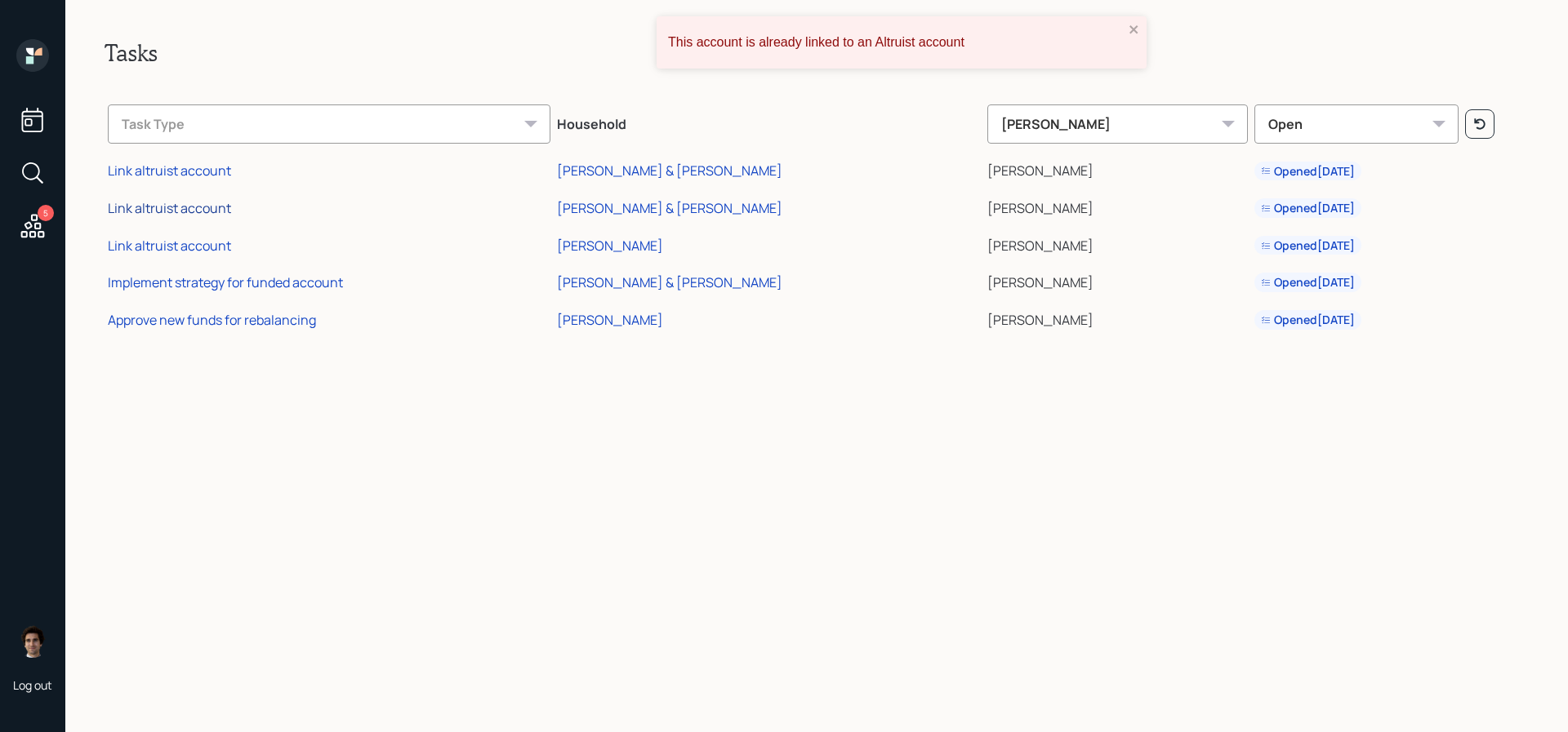
click at [195, 213] on div "Link altruist account" at bounding box center [170, 208] width 123 height 18
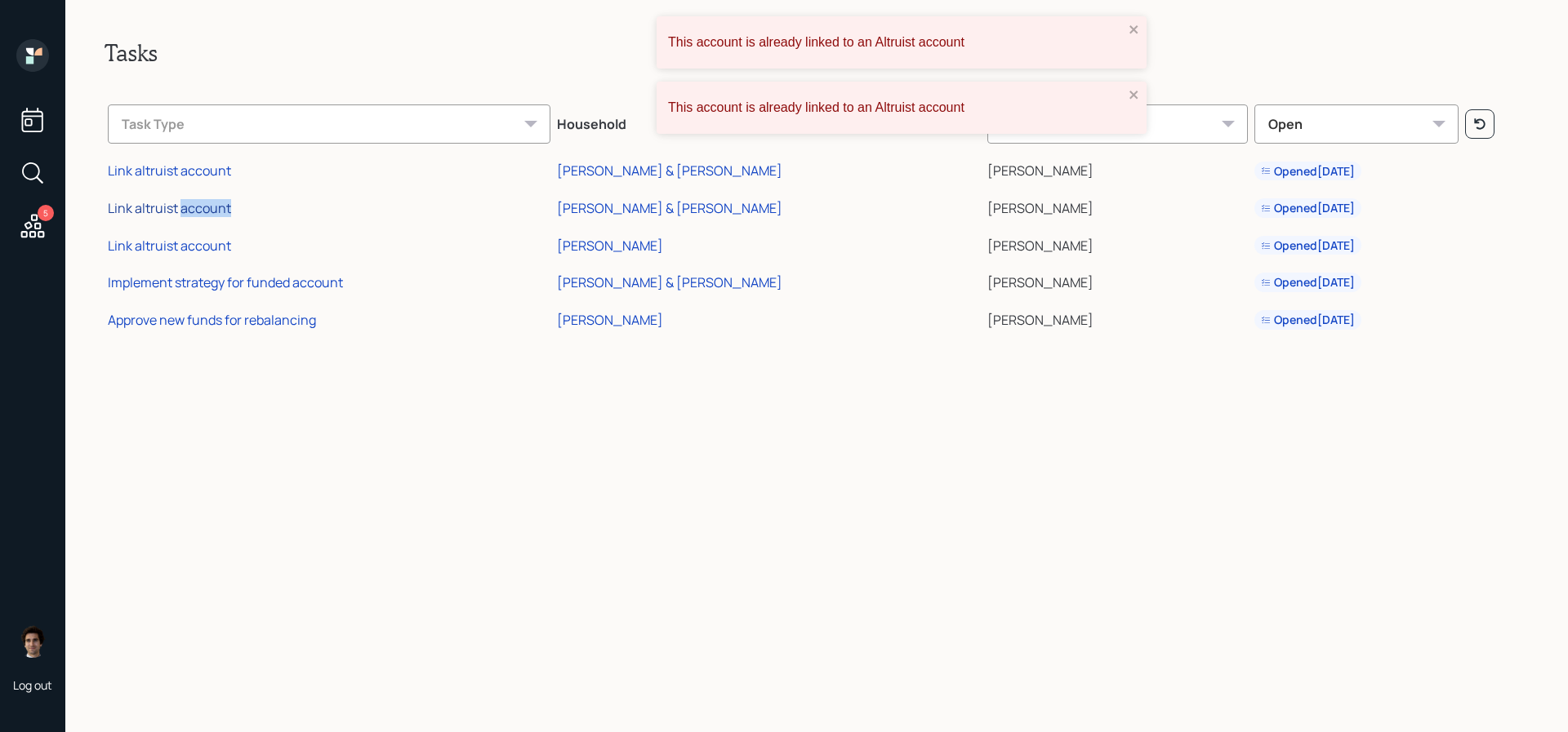
click at [195, 213] on div "Link altruist account" at bounding box center [170, 208] width 123 height 18
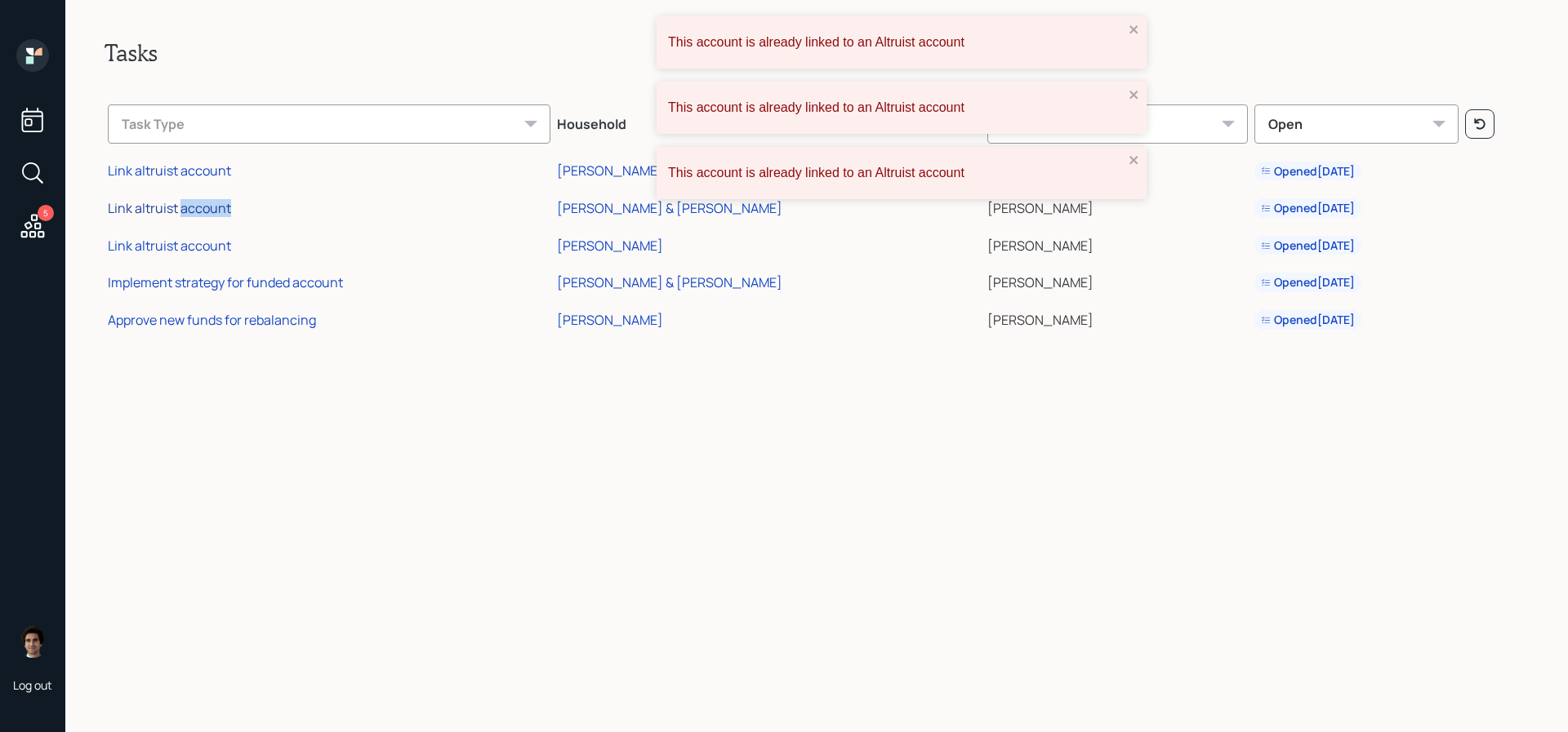
click at [195, 213] on div "Link altruist account" at bounding box center [170, 208] width 123 height 18
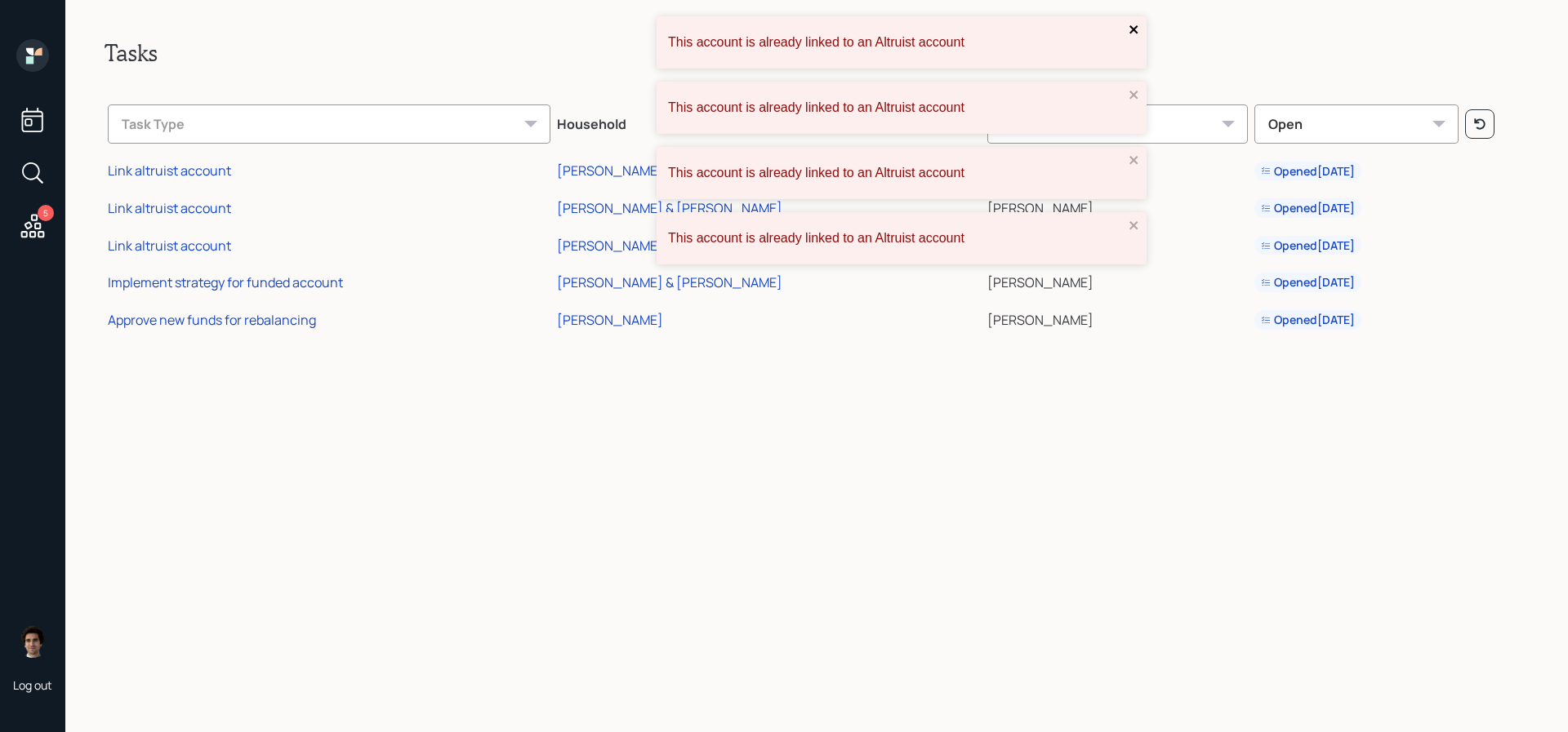
click at [1135, 25] on icon "close" at bounding box center [1134, 30] width 11 height 13
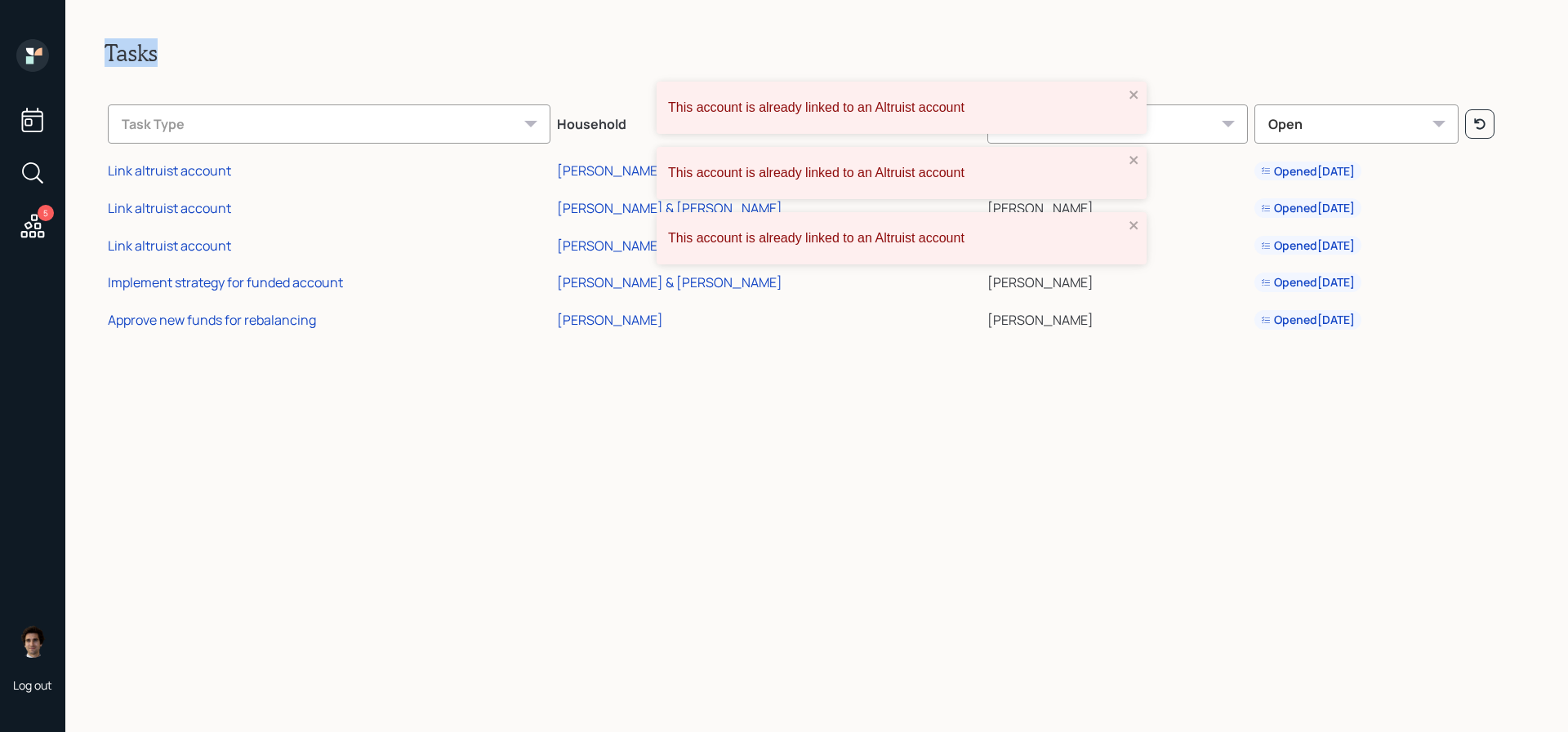
click at [1135, 25] on div "Tasks Task Type Household Harrison Schaefer Open Link altruist account Tim & Ce…" at bounding box center [816, 366] width 1503 height 732
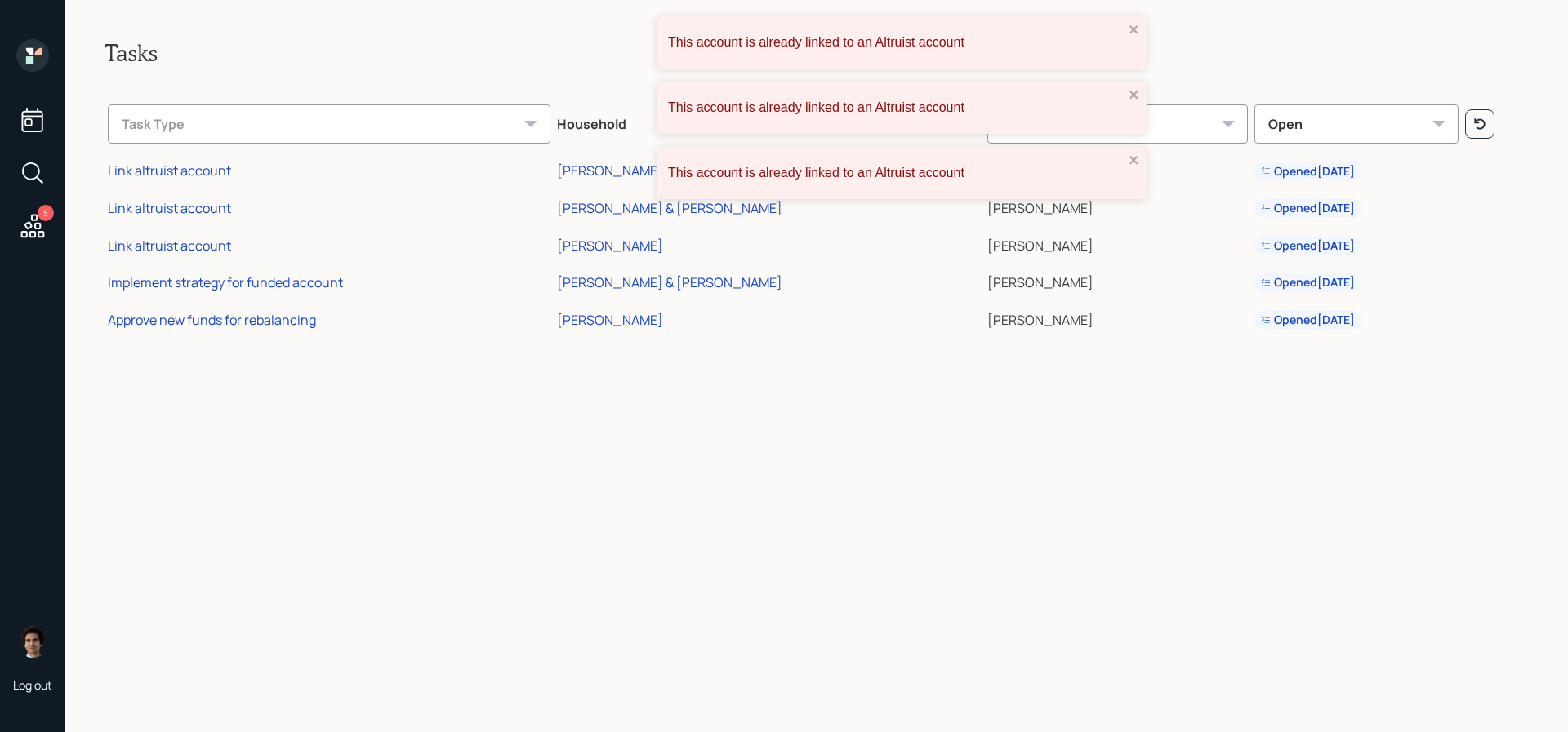
click at [1133, 82] on div "This account is already linked to an Altruist account This account is already l…" at bounding box center [784, 366] width 1568 height 732
click at [1133, 83] on div "This account is already linked to an Altruist account" at bounding box center [901, 108] width 490 height 52
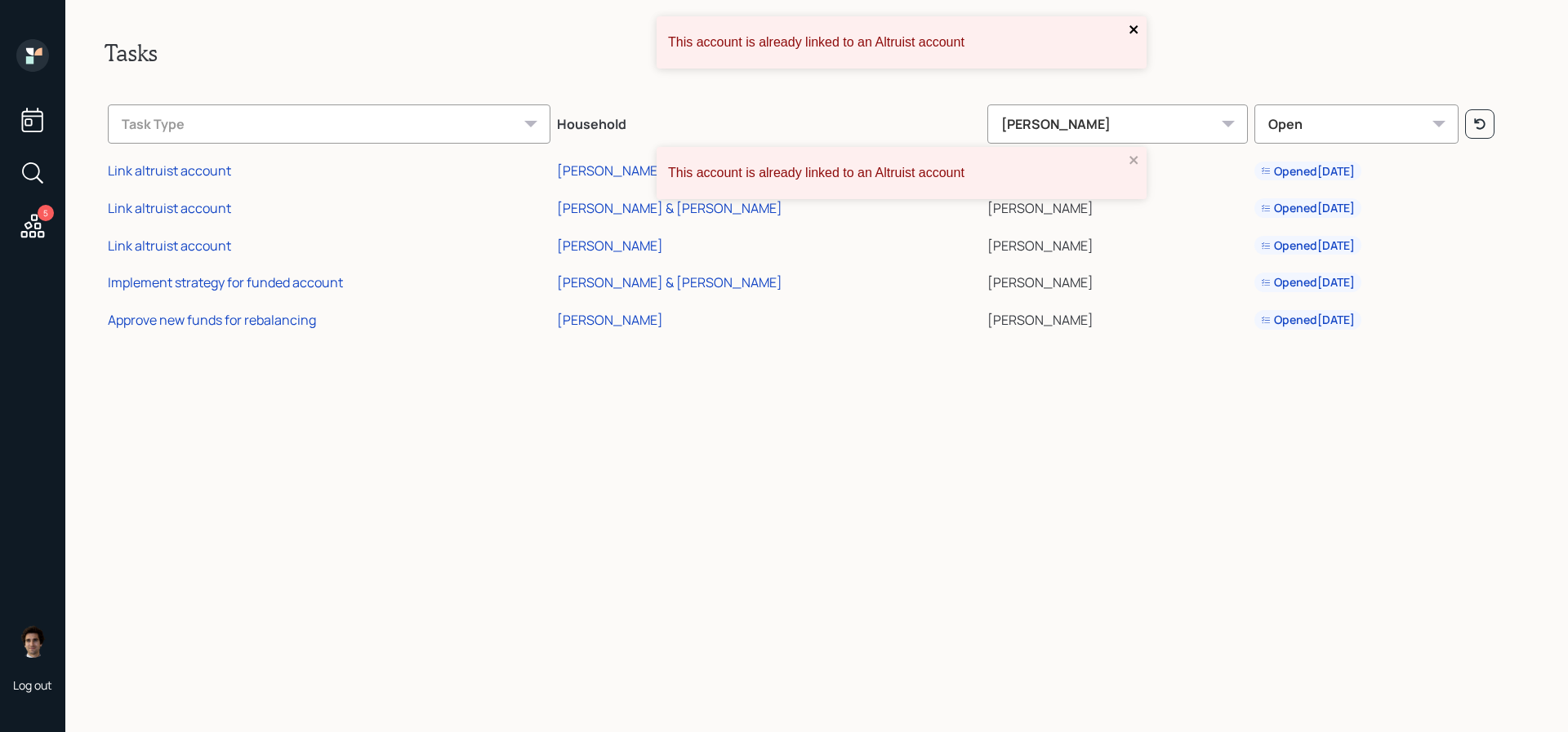
click at [1137, 25] on icon "close" at bounding box center [1133, 29] width 8 height 8
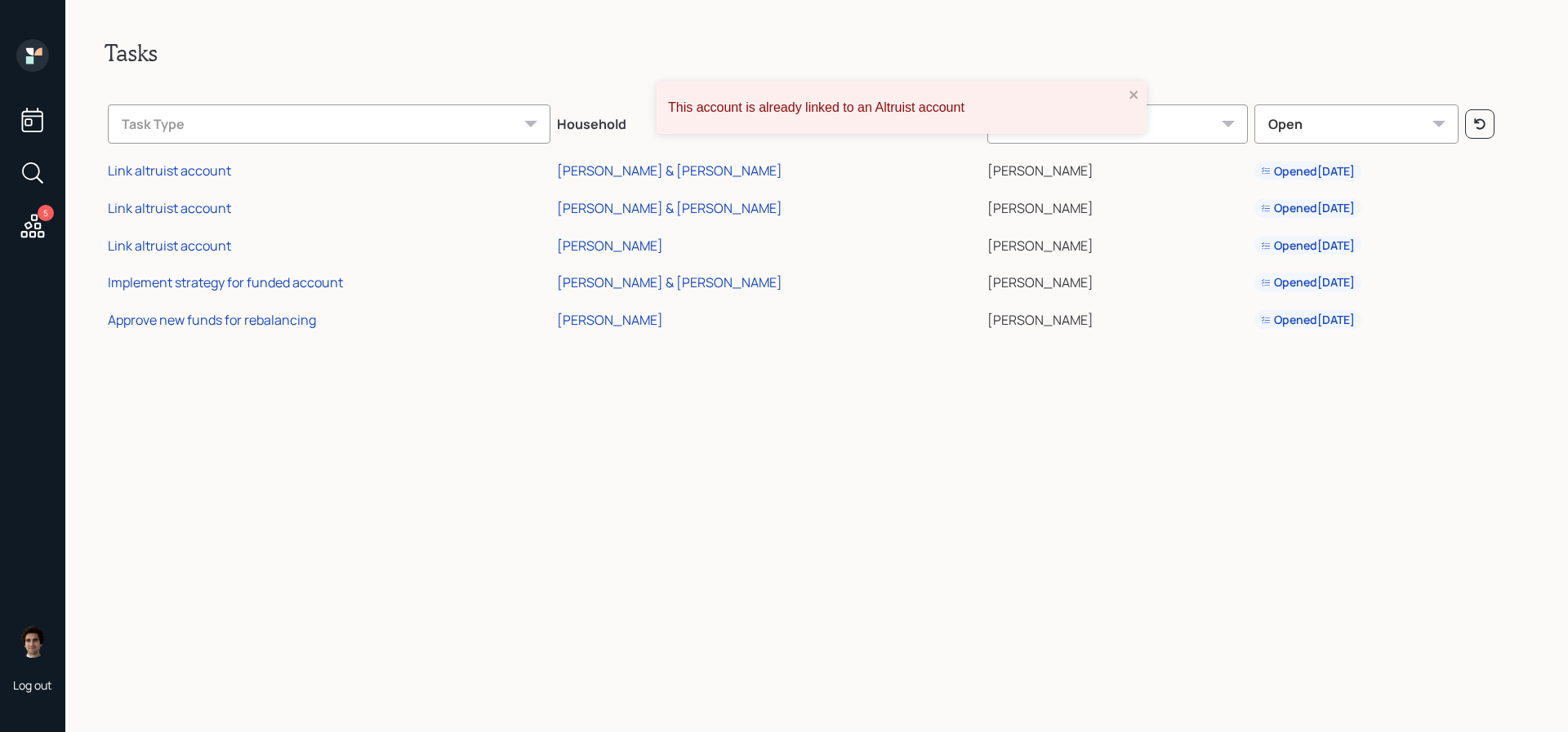
click at [1126, 86] on div "This account is already linked to an Altruist account" at bounding box center [901, 108] width 490 height 52
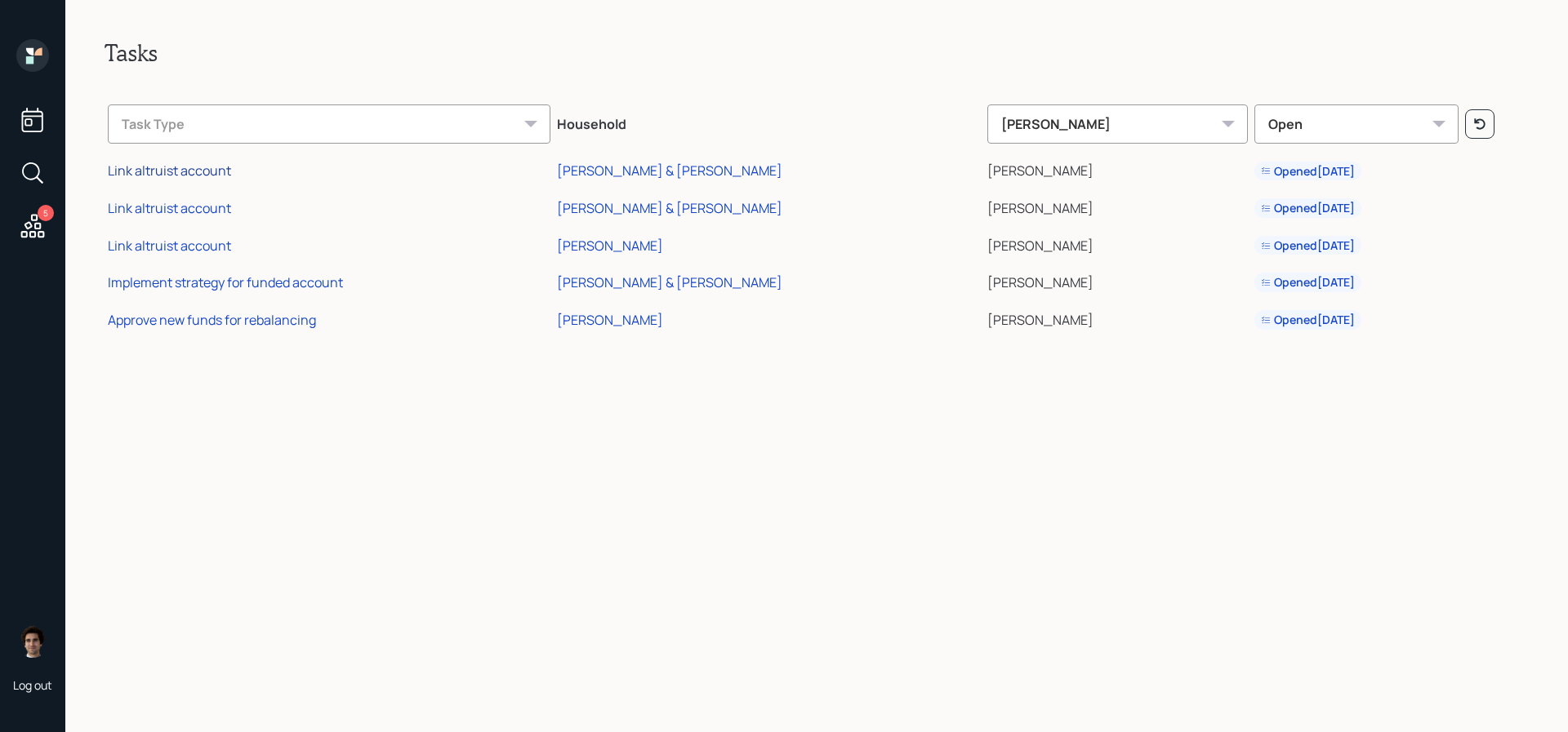
click at [143, 173] on div "Link altruist account" at bounding box center [170, 170] width 123 height 18
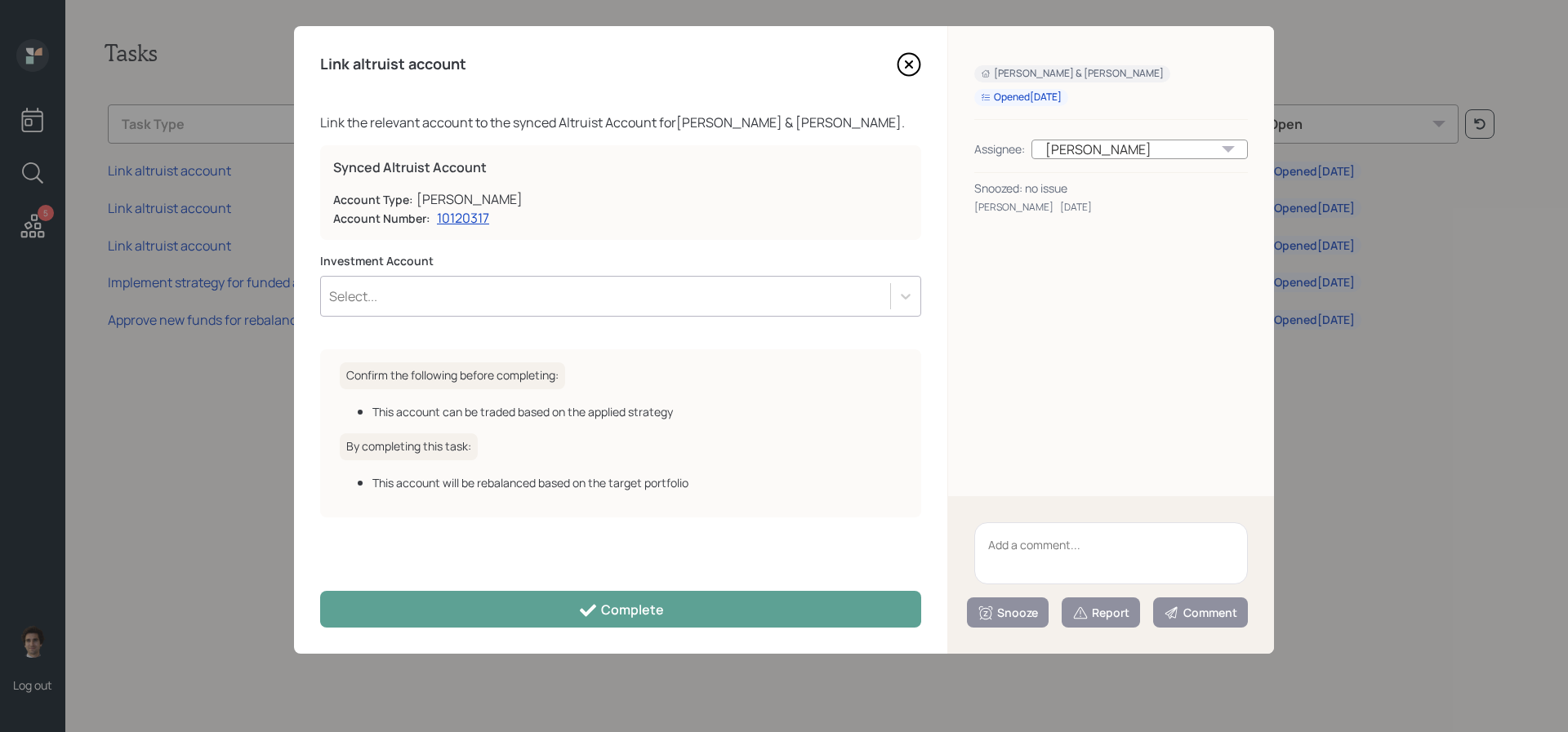
click at [1061, 546] on textarea at bounding box center [1110, 553] width 273 height 62
drag, startPoint x: 1086, startPoint y: 192, endPoint x: 1022, endPoint y: 194, distance: 64.0
click at [1022, 194] on div "Snoozed: no issue" at bounding box center [1110, 188] width 273 height 17
copy div "no issue"
click at [1153, 565] on textarea at bounding box center [1110, 553] width 273 height 62
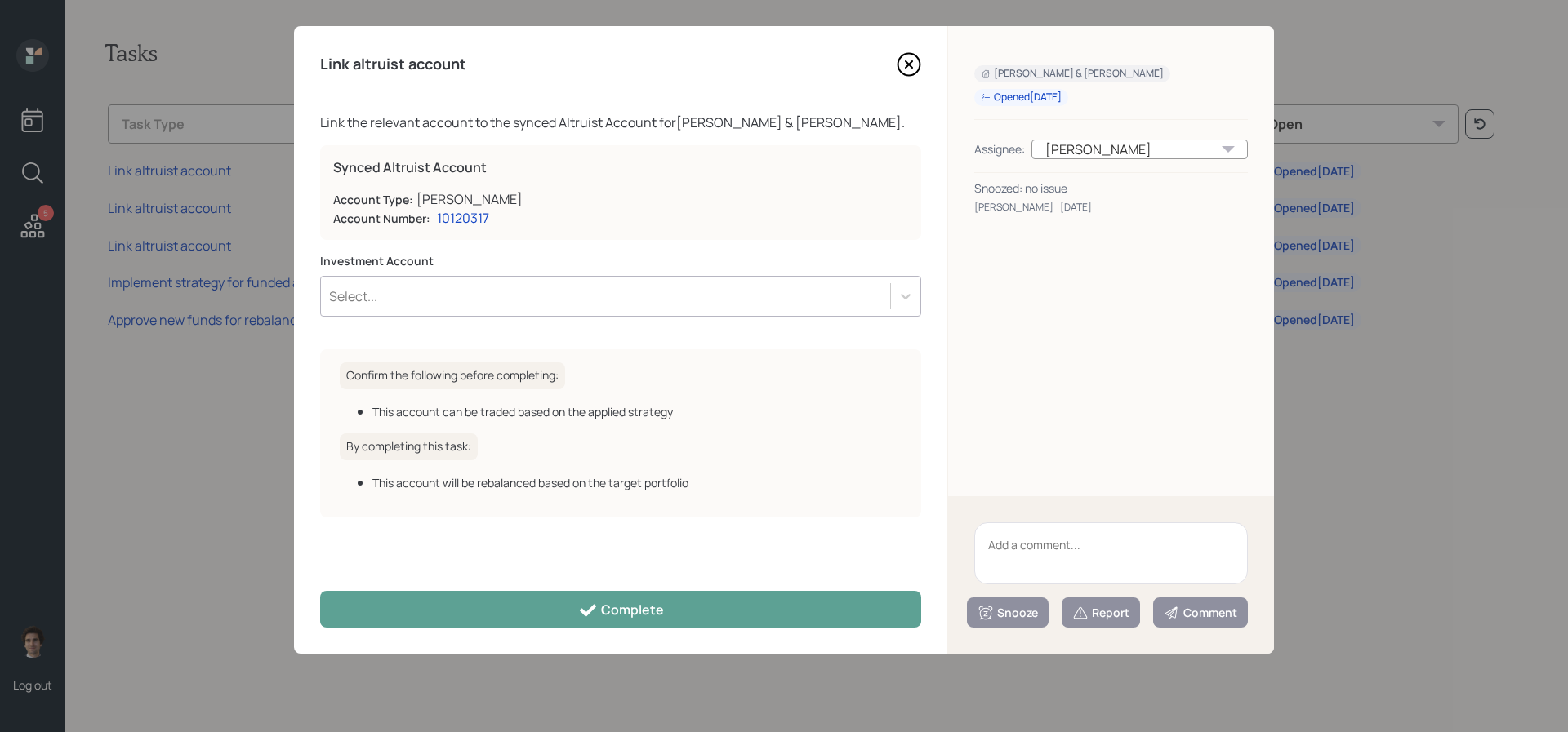
paste textarea "no issue"
type textarea "no issue"
click at [1062, 600] on div "Snooze Report Comment" at bounding box center [1110, 613] width 273 height 30
click at [1091, 621] on button "Report" at bounding box center [1101, 613] width 78 height 30
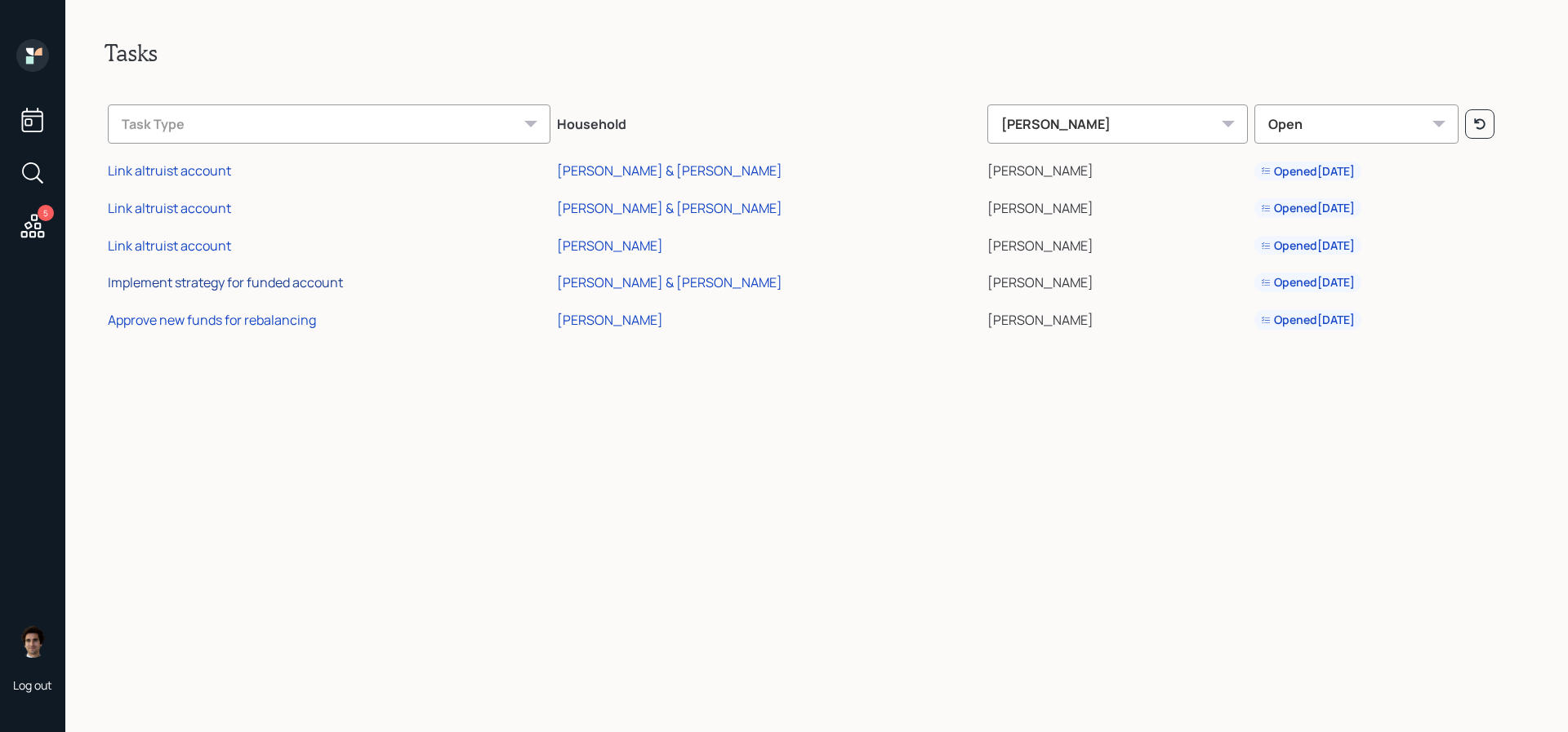
click at [297, 284] on div "Implement strategy for funded account" at bounding box center [226, 282] width 235 height 18
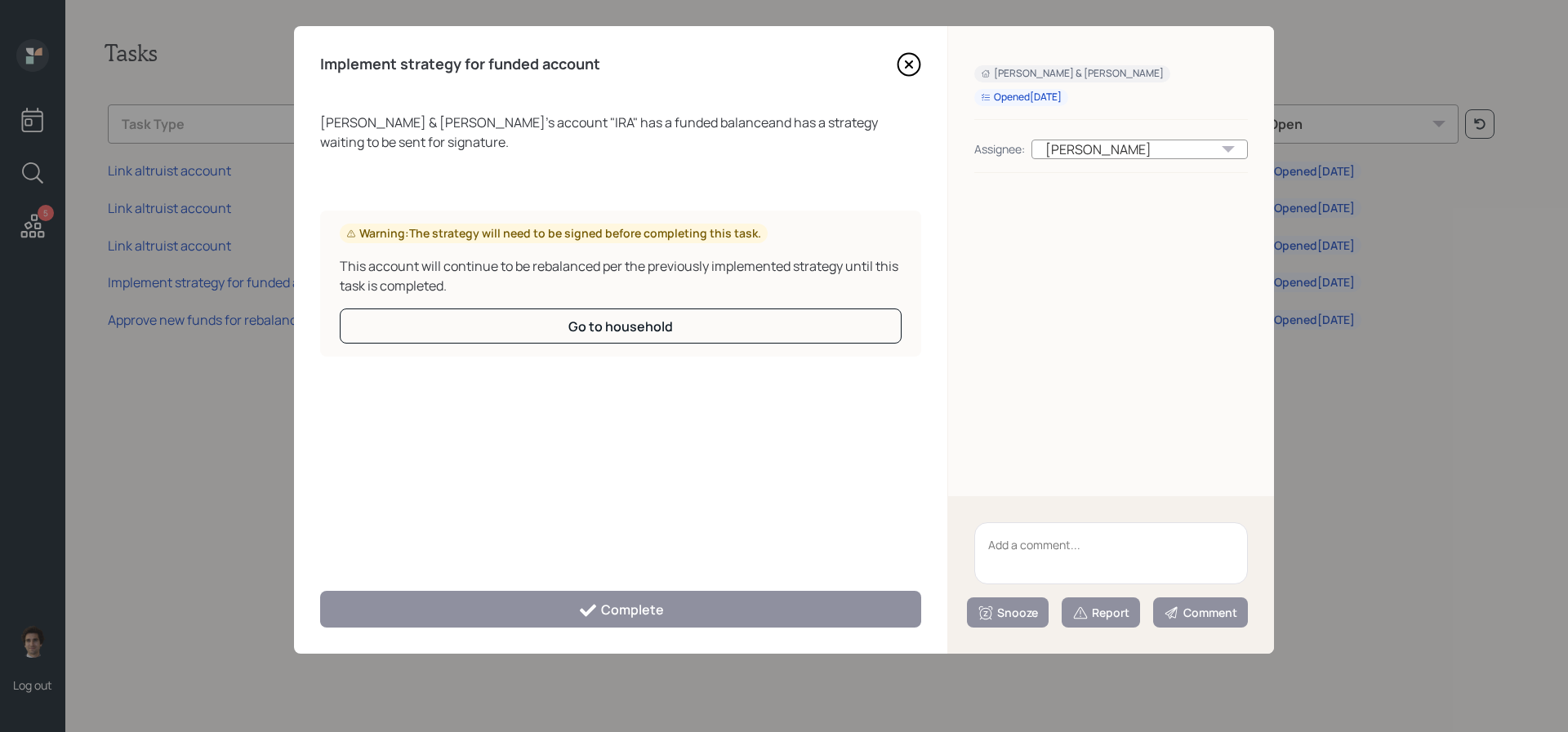
click at [1081, 556] on textarea at bounding box center [1110, 553] width 273 height 62
type textarea "nothing"
click at [1131, 616] on button "Report" at bounding box center [1101, 613] width 78 height 30
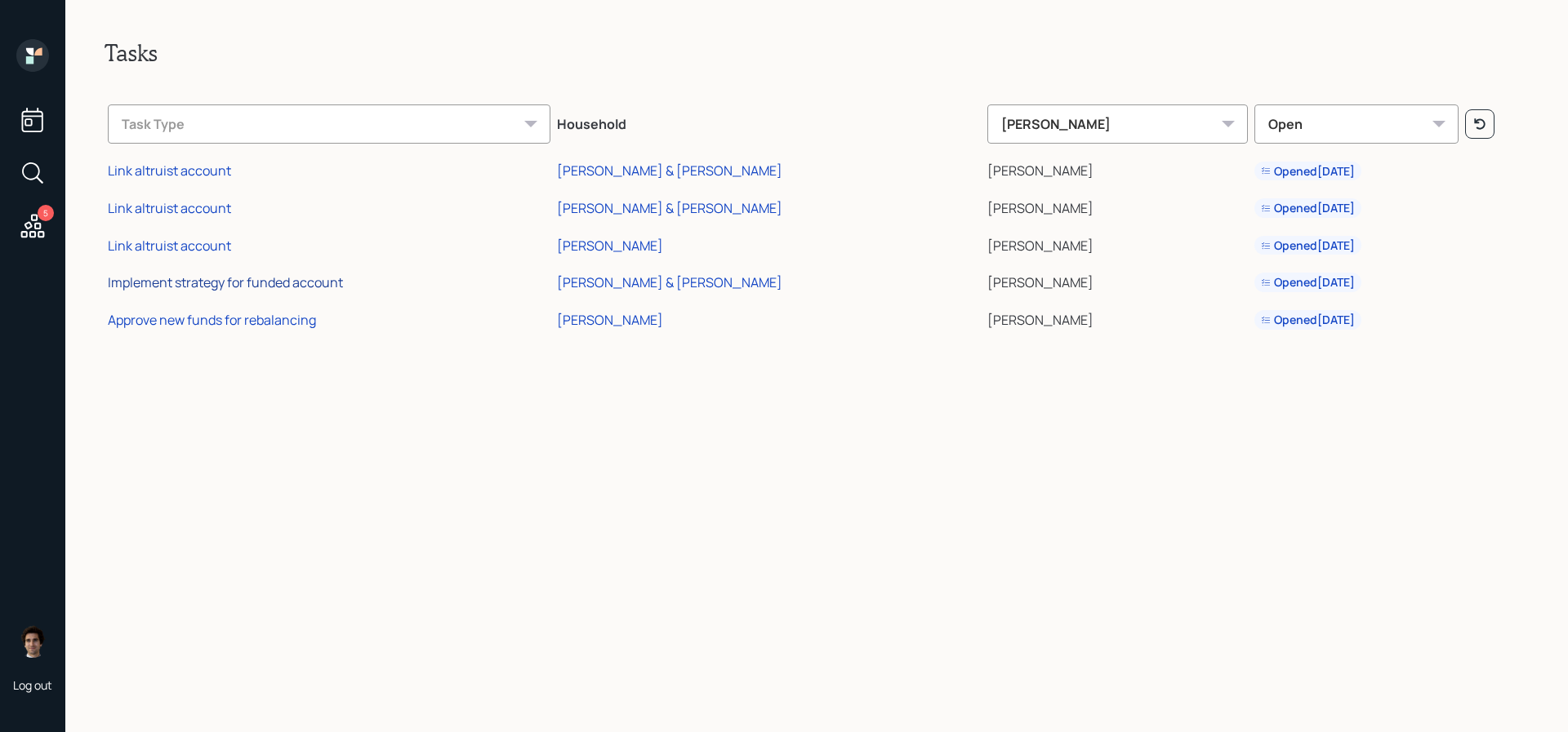
click at [342, 280] on div "Implement strategy for funded account" at bounding box center [226, 282] width 235 height 18
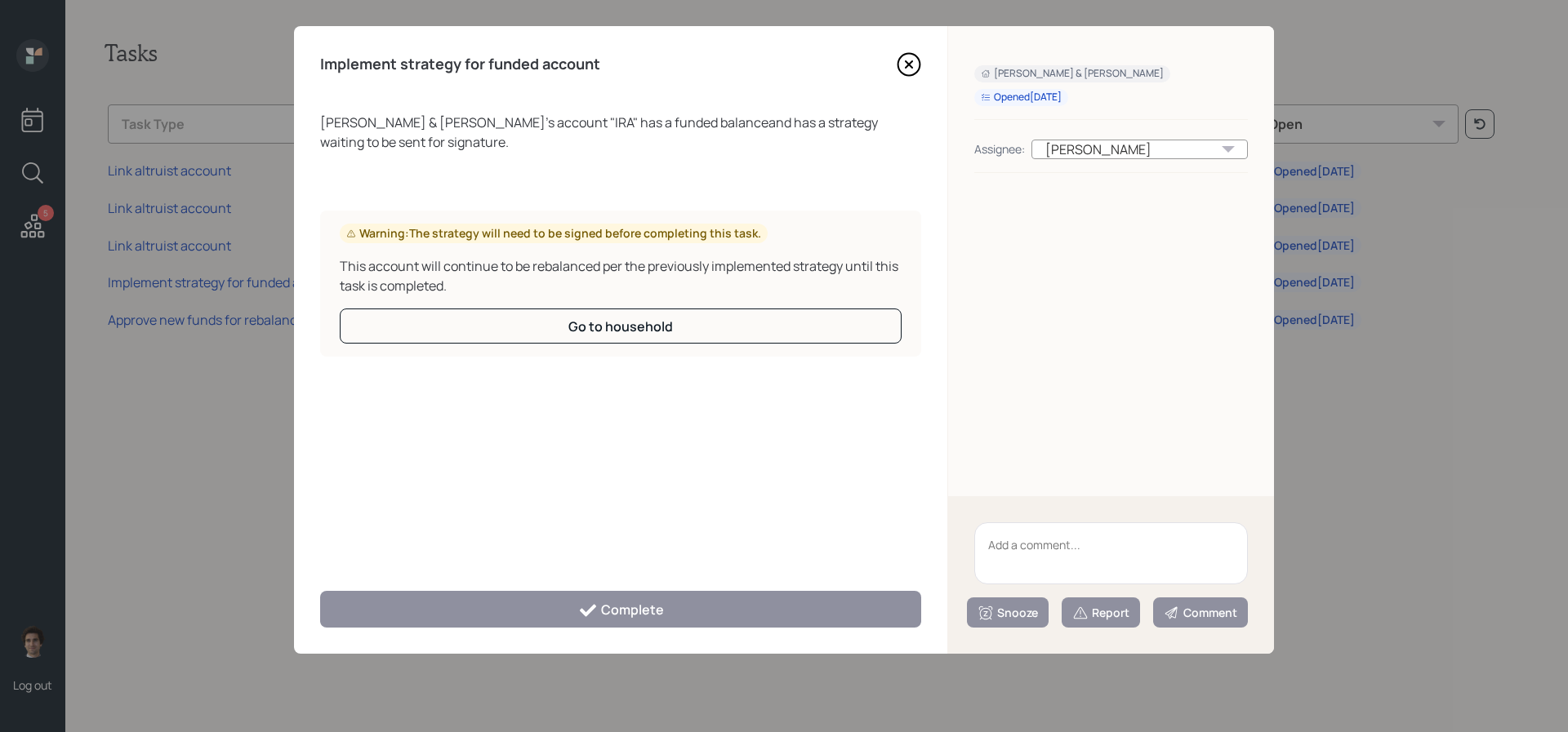
click at [1072, 539] on textarea at bounding box center [1110, 553] width 273 height 62
type textarea "nothing"
click at [1121, 601] on button "Report" at bounding box center [1101, 613] width 78 height 30
